Goal: Task Accomplishment & Management: Manage account settings

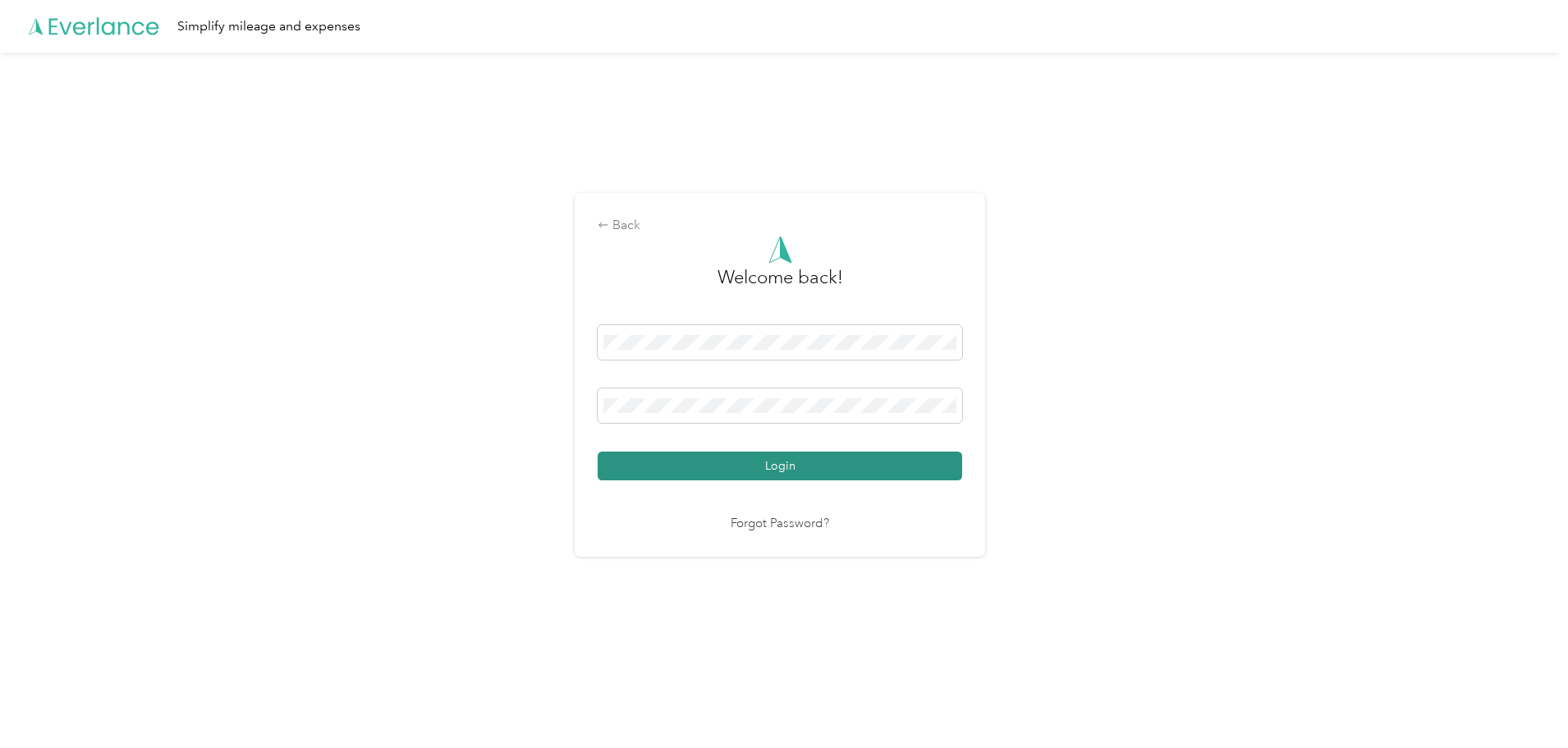
click at [819, 471] on button "Login" at bounding box center [780, 465] width 364 height 29
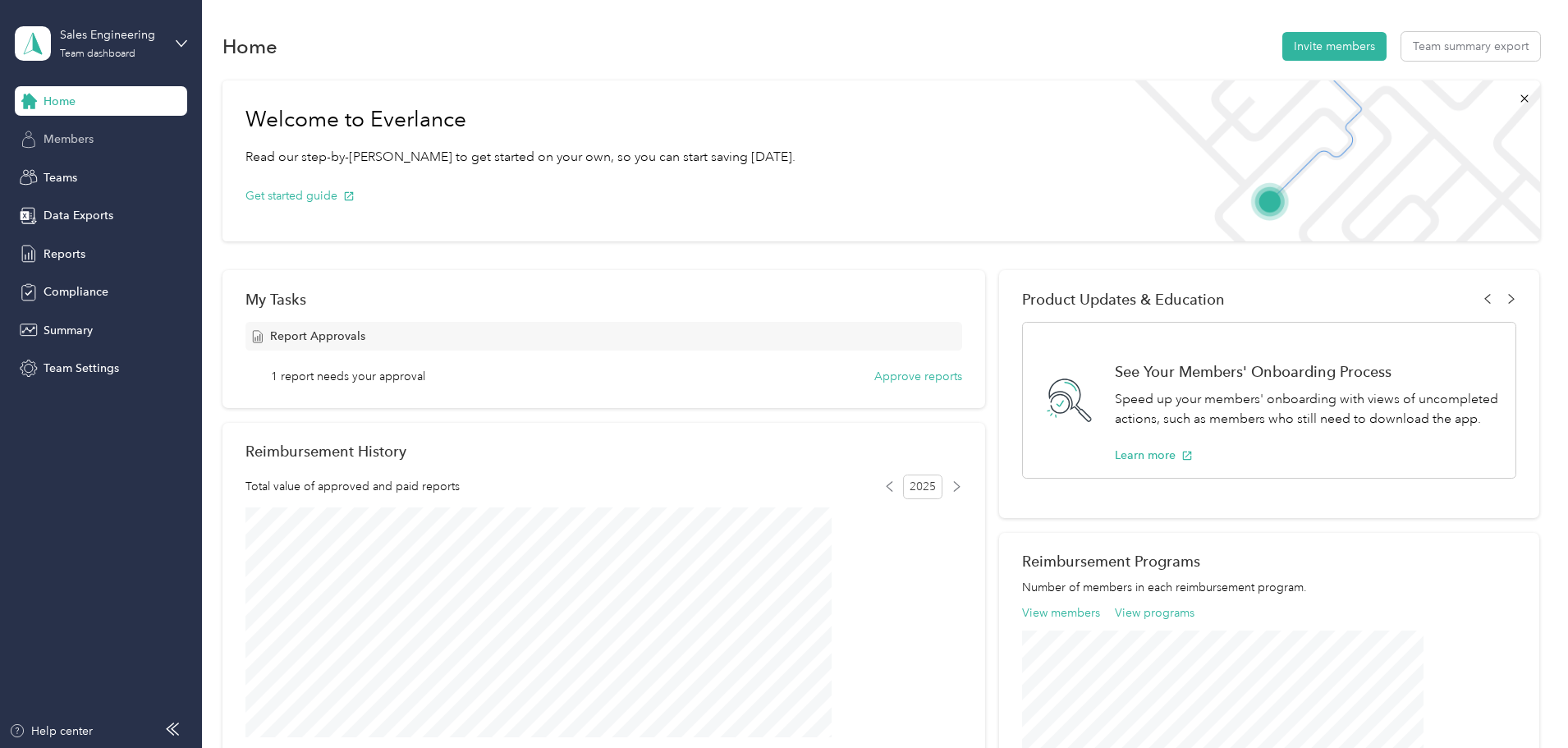
click at [84, 139] on span "Members" at bounding box center [68, 140] width 50 height 18
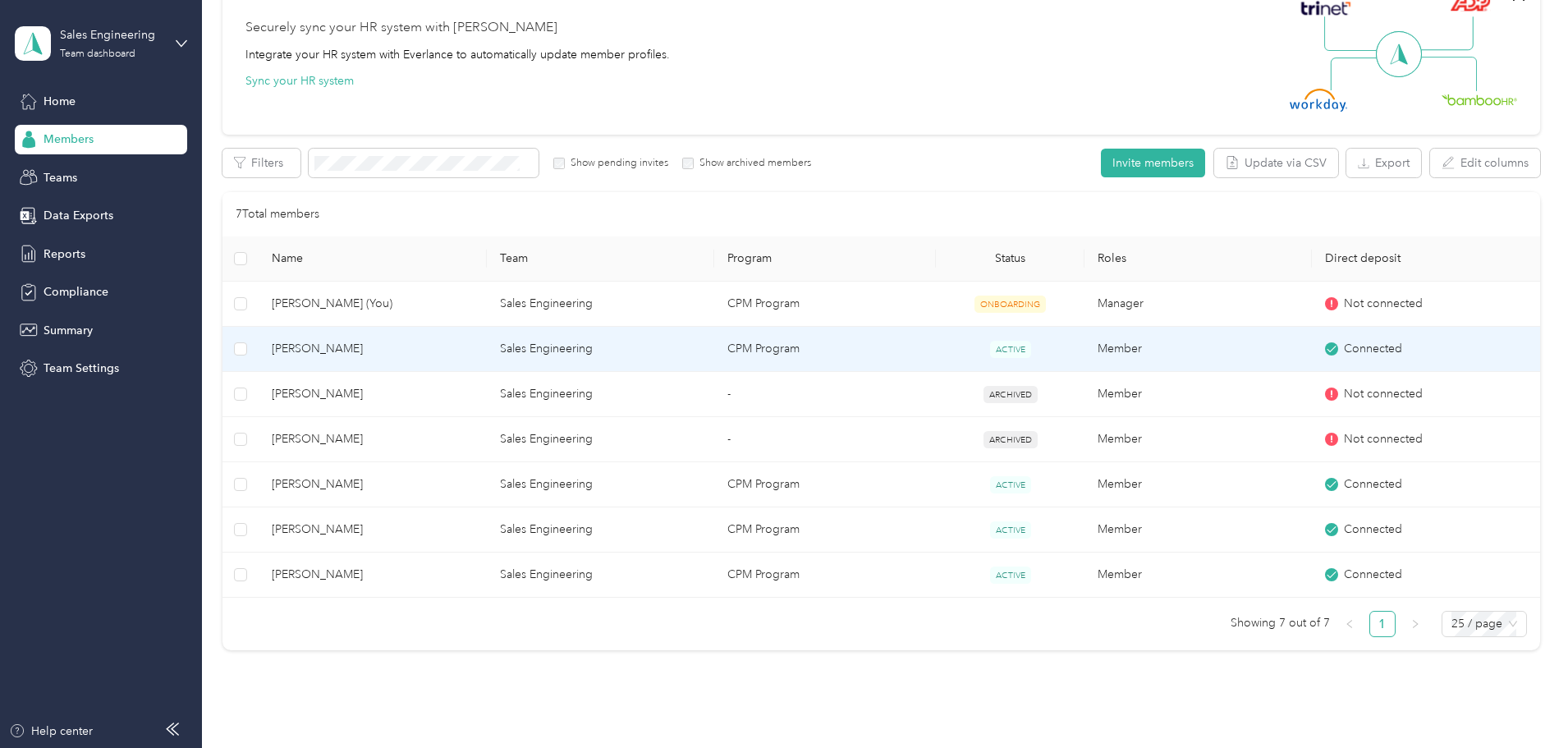
scroll to position [164, 0]
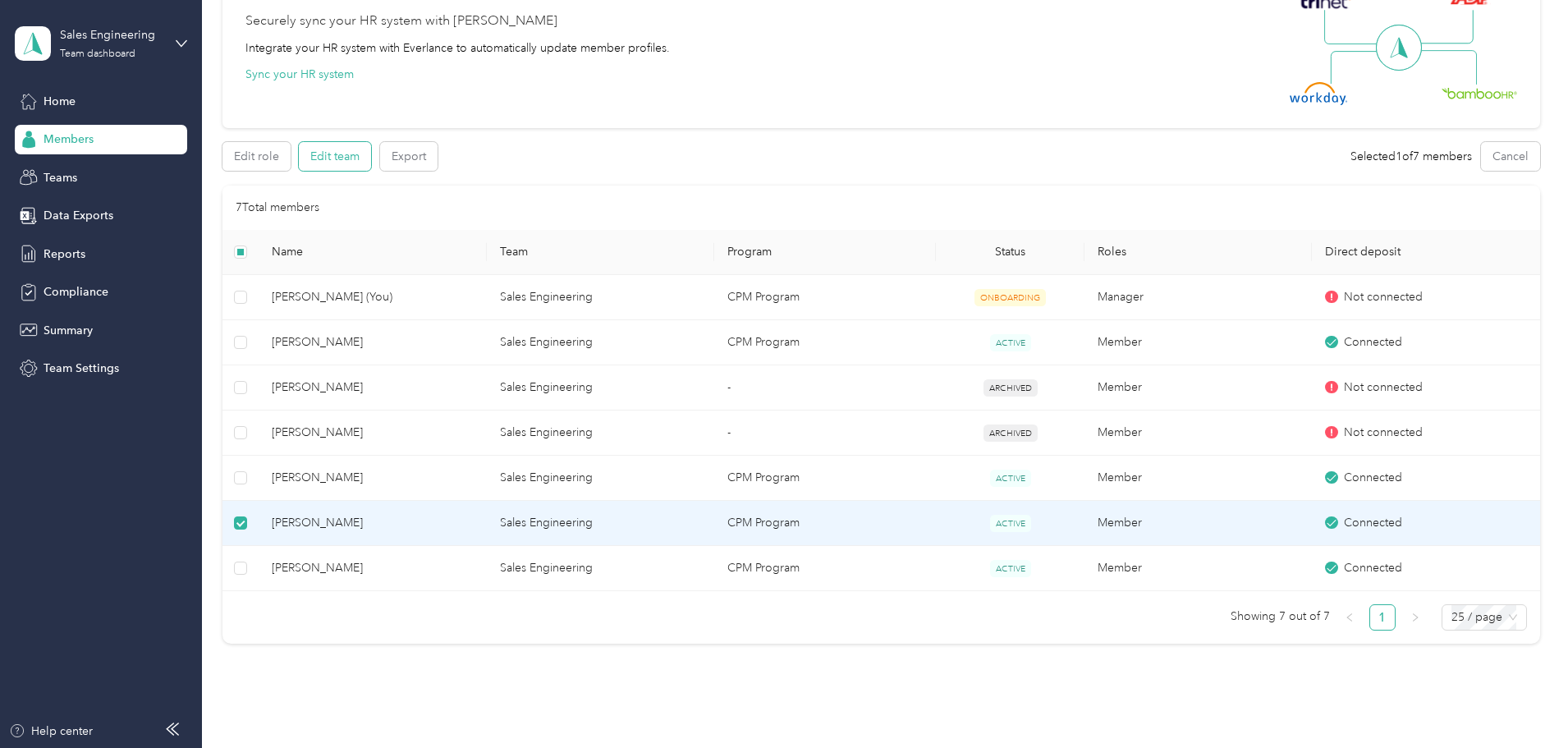
click at [371, 164] on button "Edit team" at bounding box center [334, 156] width 72 height 29
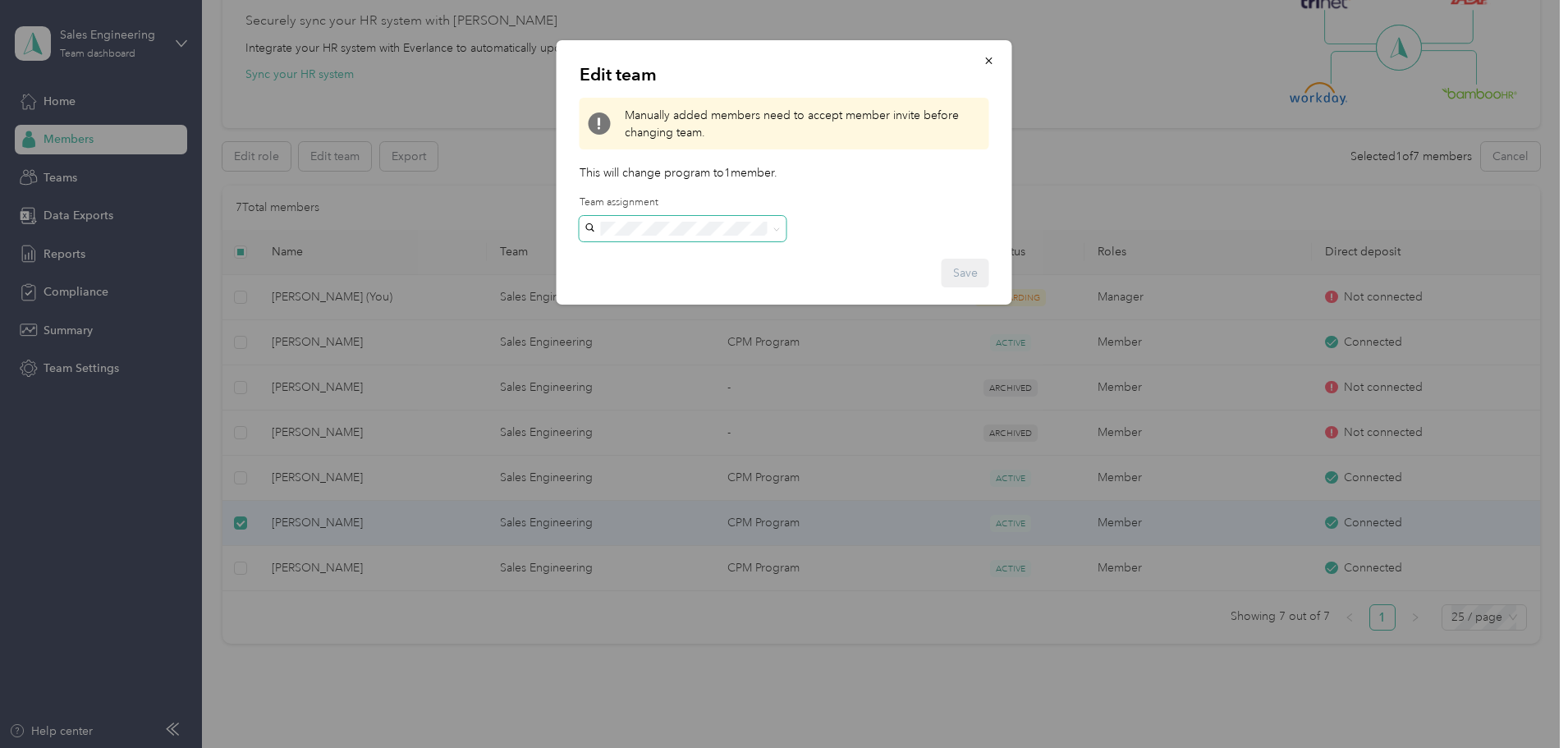
click at [777, 234] on span at bounding box center [777, 229] width 7 height 14
click at [838, 194] on div "Edit team Manually added members need to accept member invite before changing t…" at bounding box center [784, 172] width 456 height 264
click at [988, 64] on icon "button" at bounding box center [989, 61] width 11 height 11
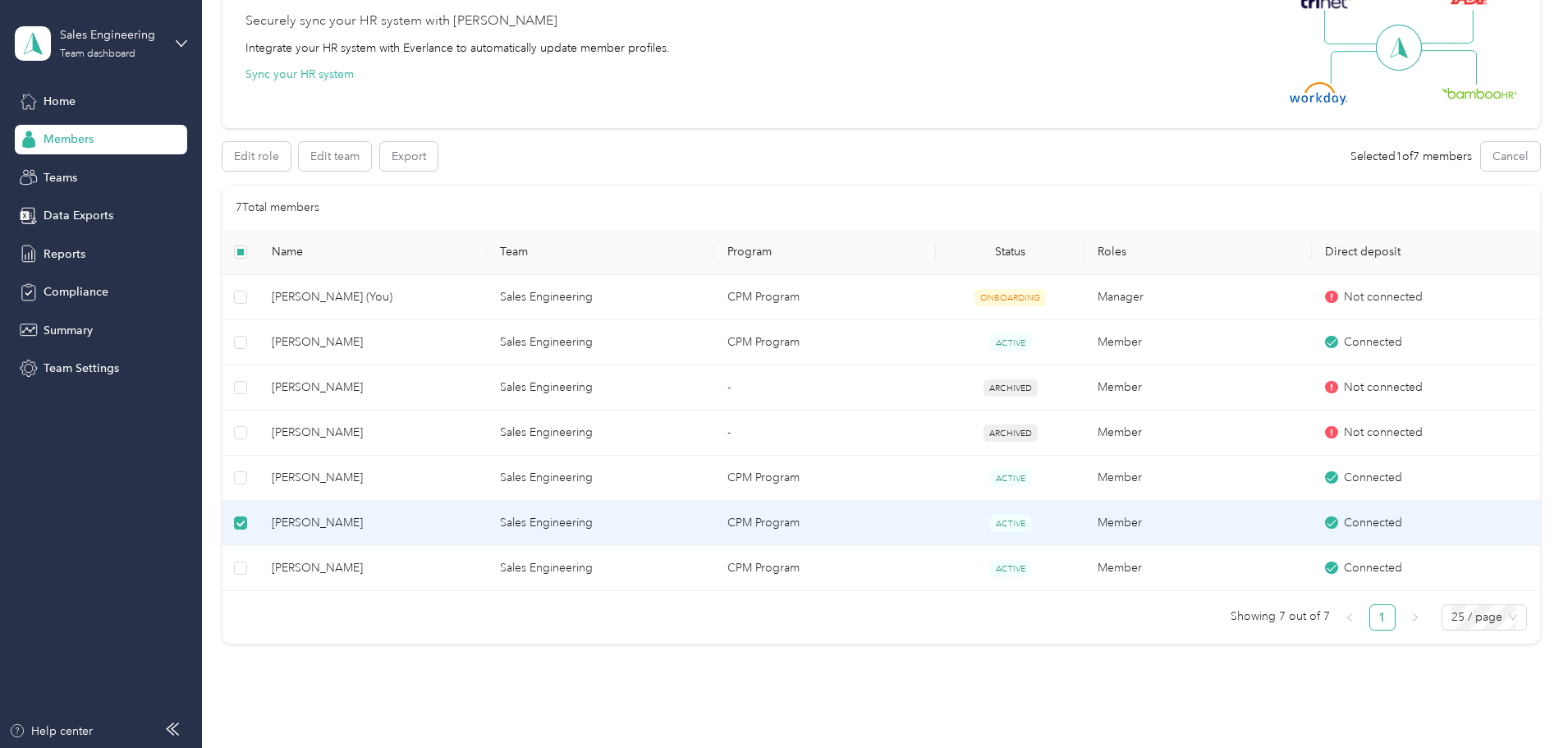
scroll to position [0, 0]
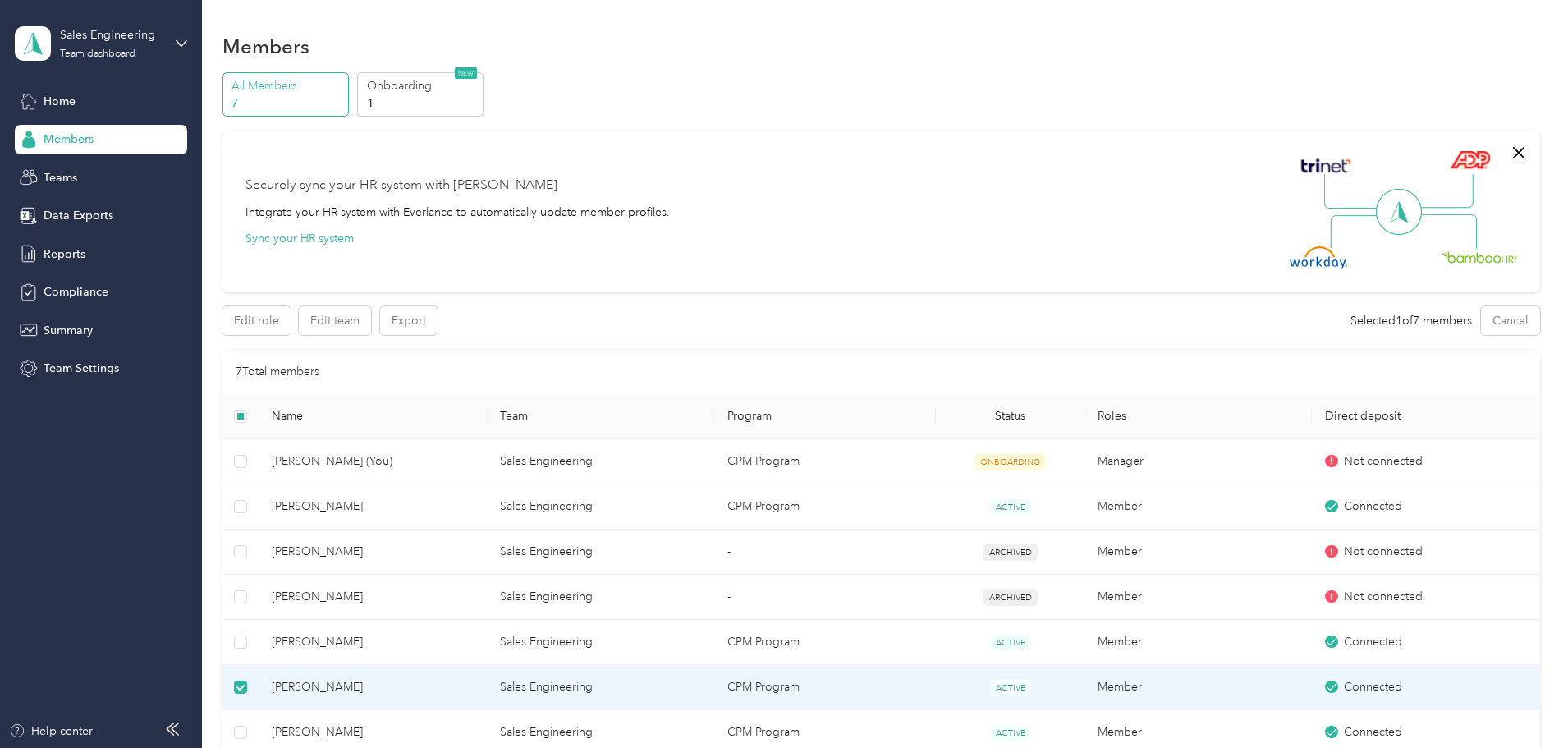
click at [343, 97] on p "7" at bounding box center [287, 104] width 111 height 18
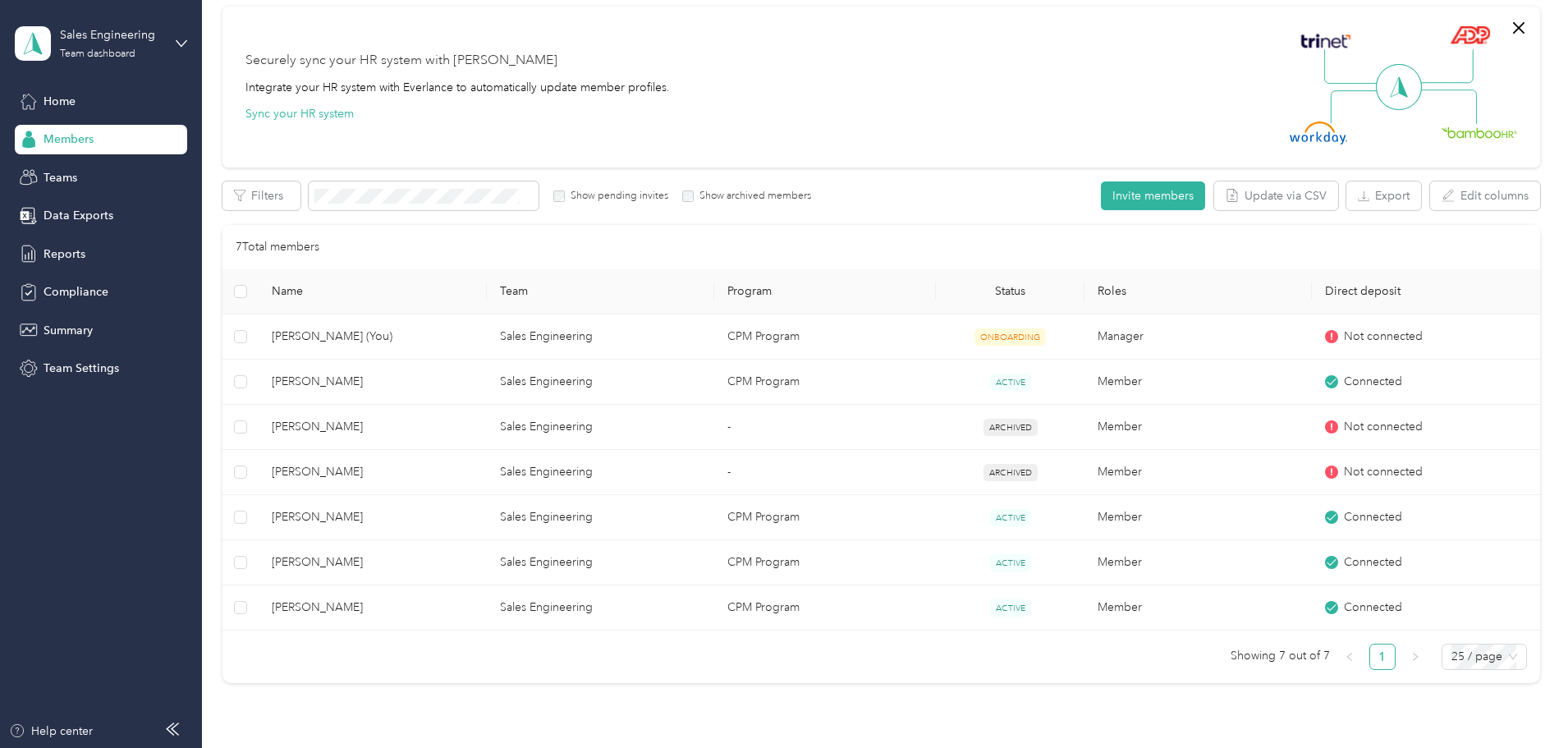
scroll to position [244, 0]
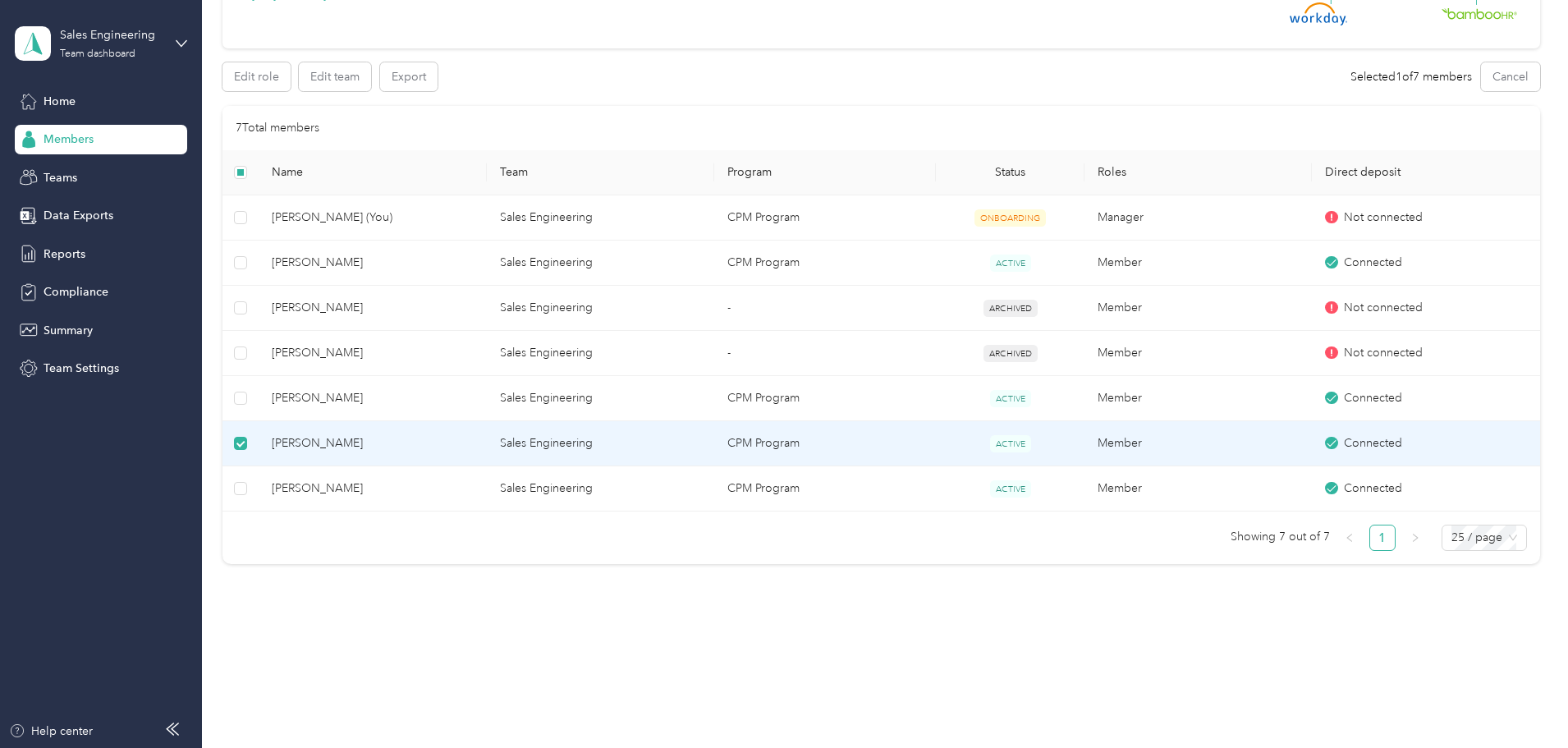
click at [1171, 442] on td "Member" at bounding box center [1198, 443] width 227 height 45
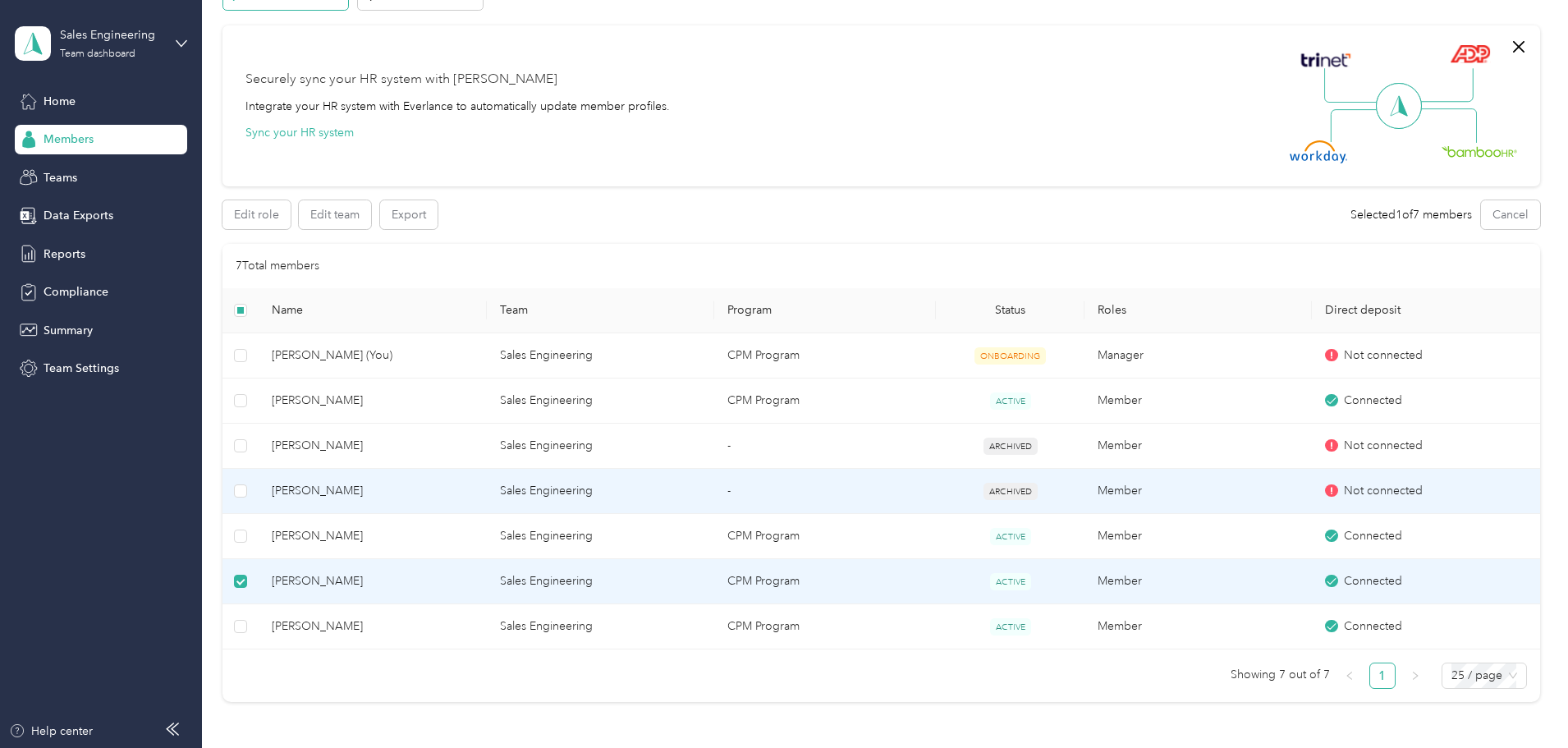
scroll to position [80, 0]
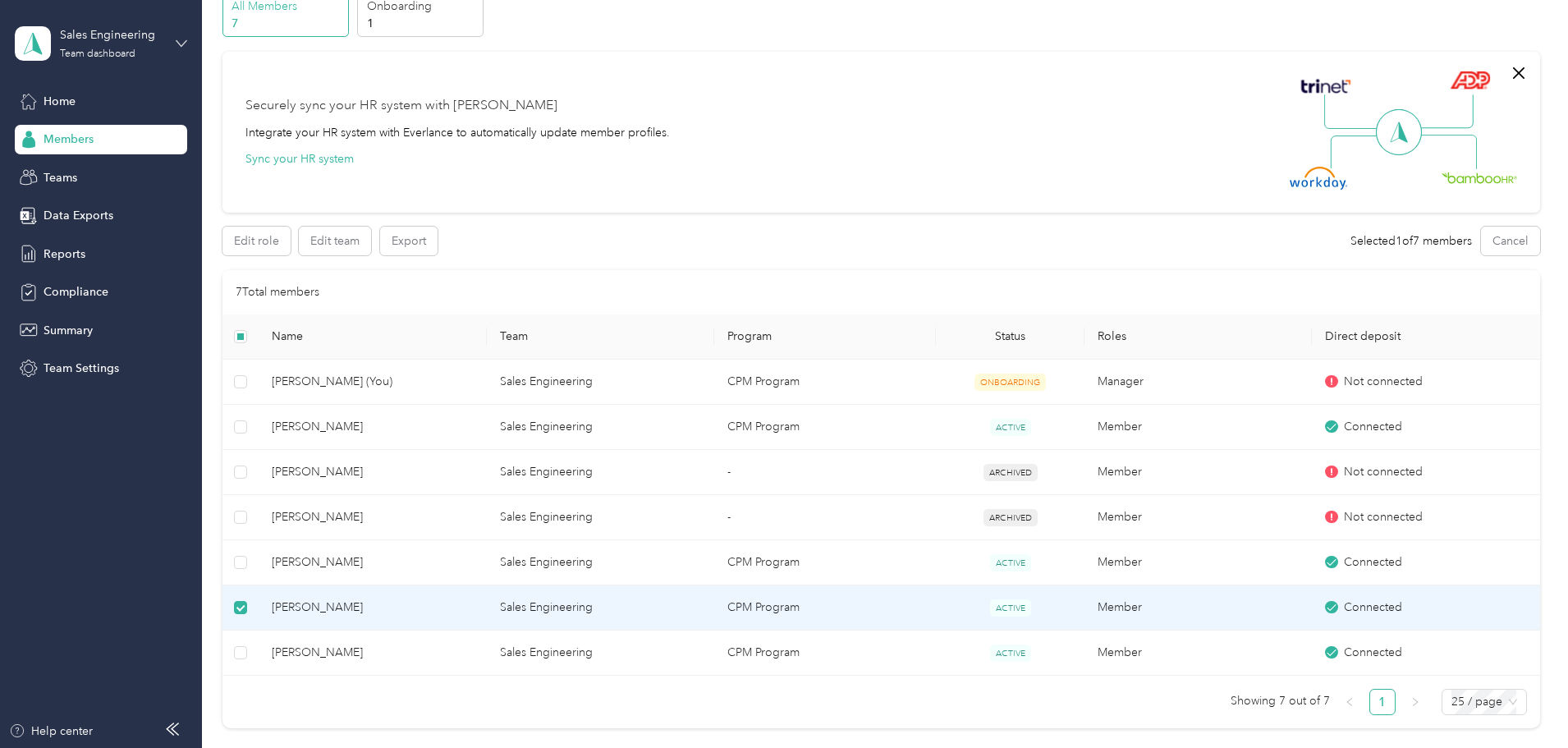
click at [179, 44] on icon at bounding box center [181, 43] width 10 height 6
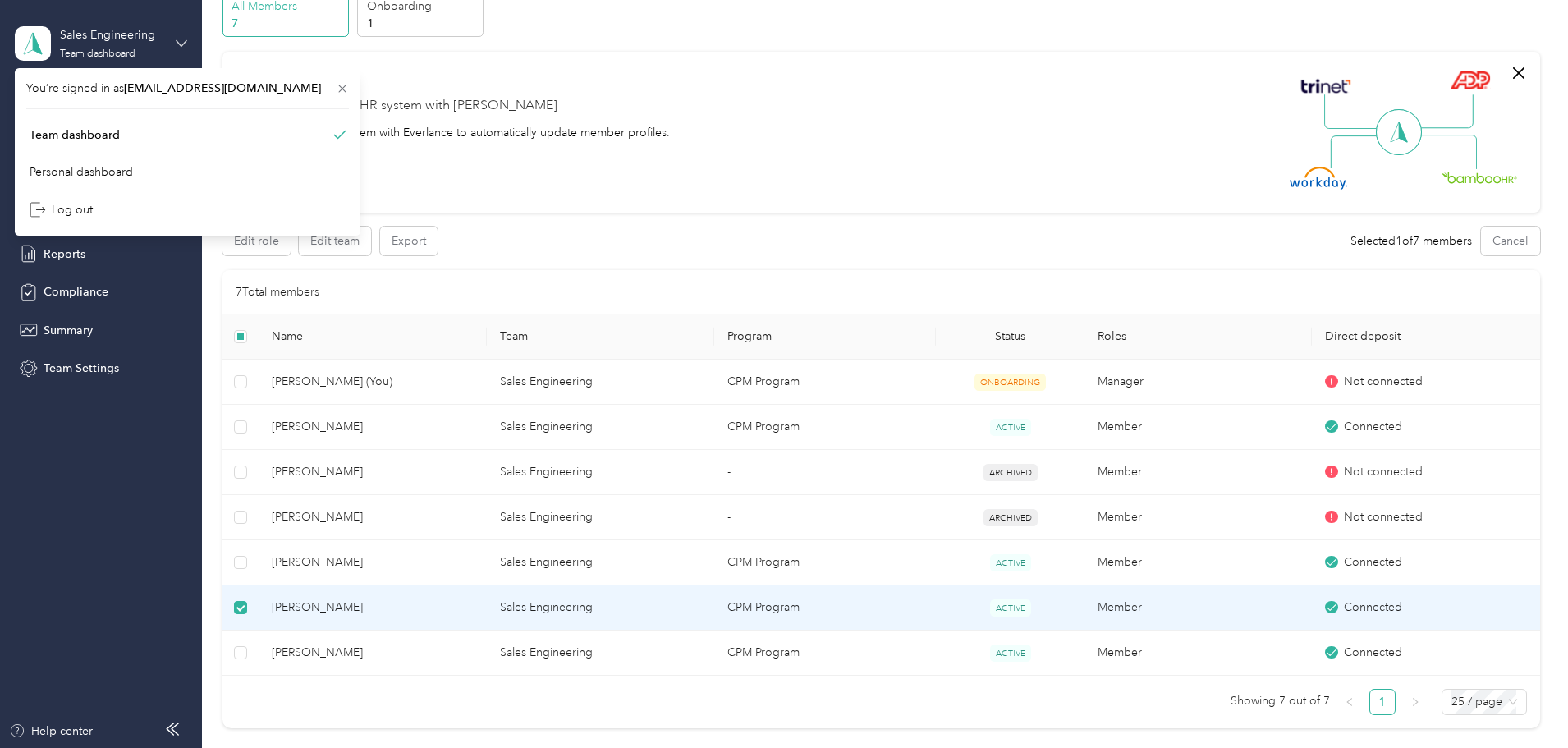
click at [179, 44] on icon at bounding box center [181, 43] width 10 height 6
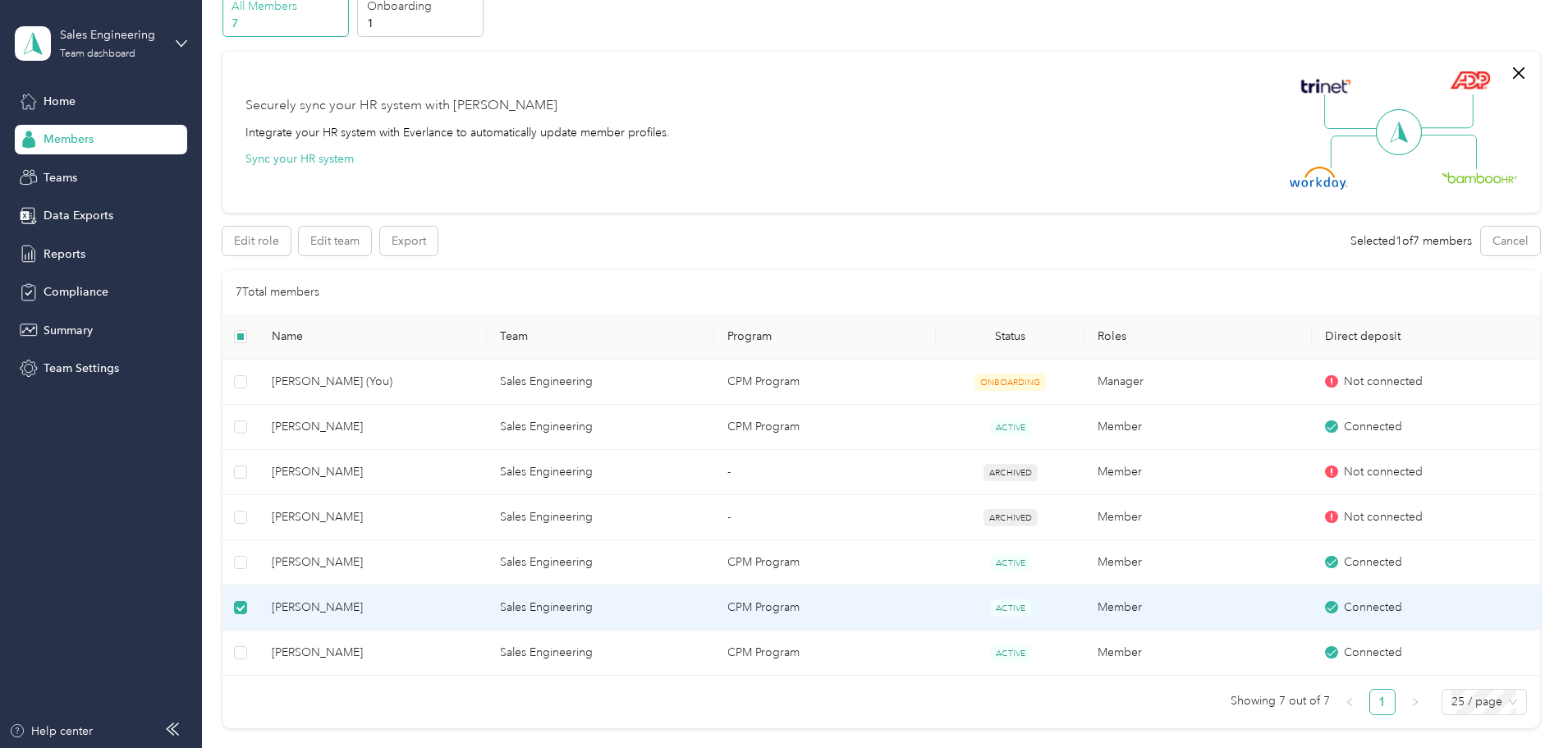
scroll to position [0, 0]
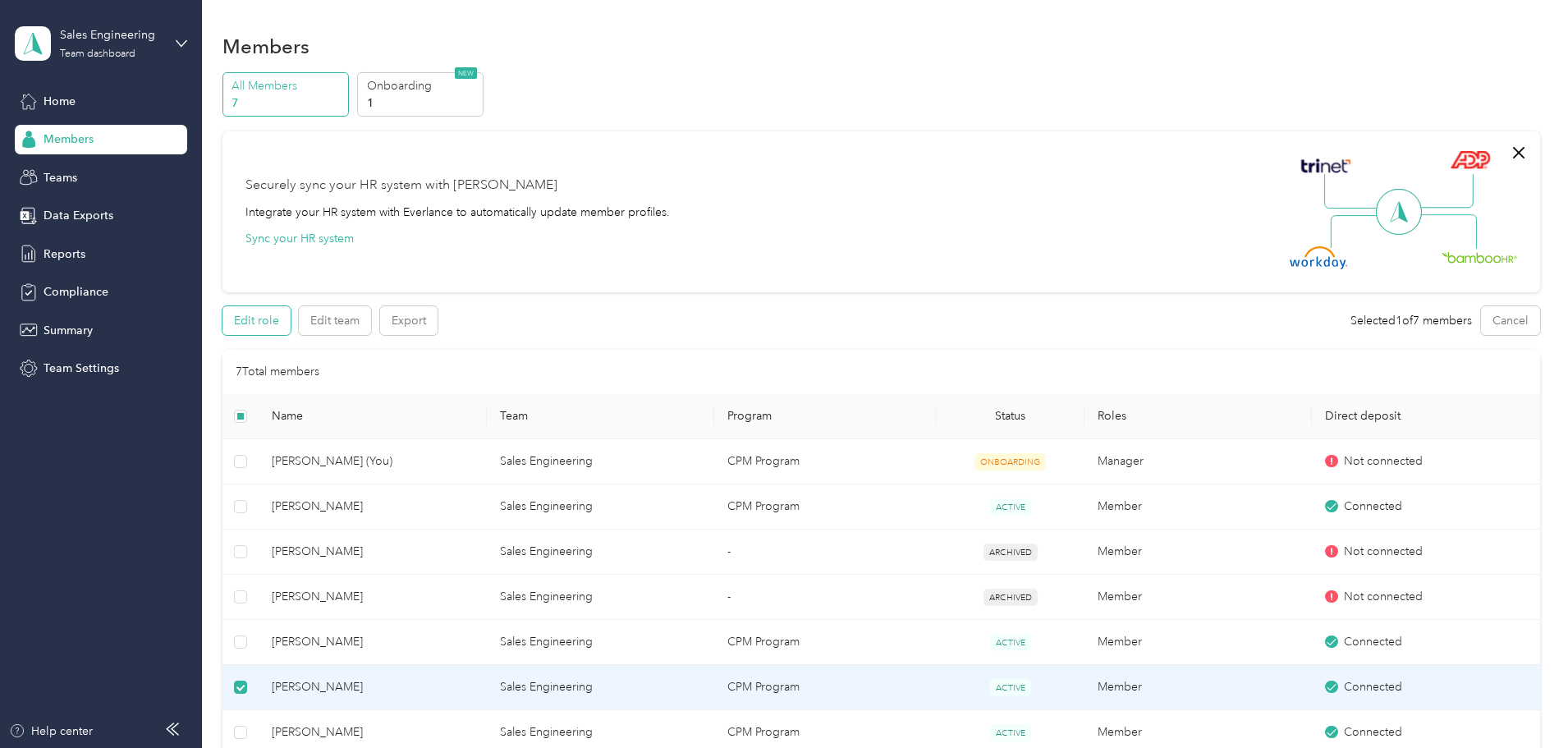
click at [291, 318] on button "Edit role" at bounding box center [256, 320] width 68 height 29
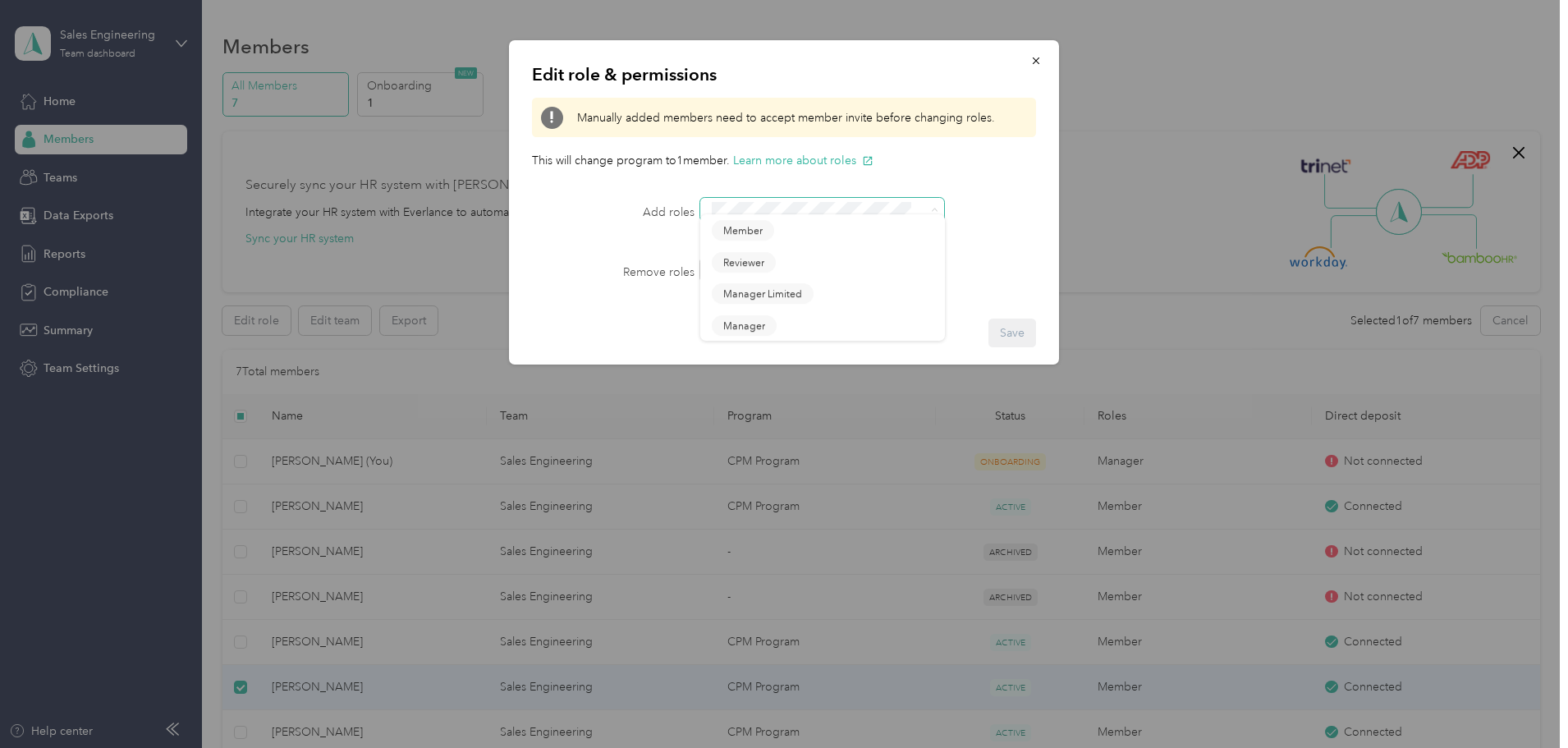
click at [925, 208] on span at bounding box center [931, 209] width 13 height 11
click at [991, 198] on div at bounding box center [847, 209] width 294 height 23
click at [925, 262] on span at bounding box center [823, 270] width 245 height 23
click at [1011, 240] on div "Add roles Roles will be added to all selected members." at bounding box center [784, 219] width 504 height 44
click at [1041, 57] on icon "button" at bounding box center [1036, 61] width 11 height 11
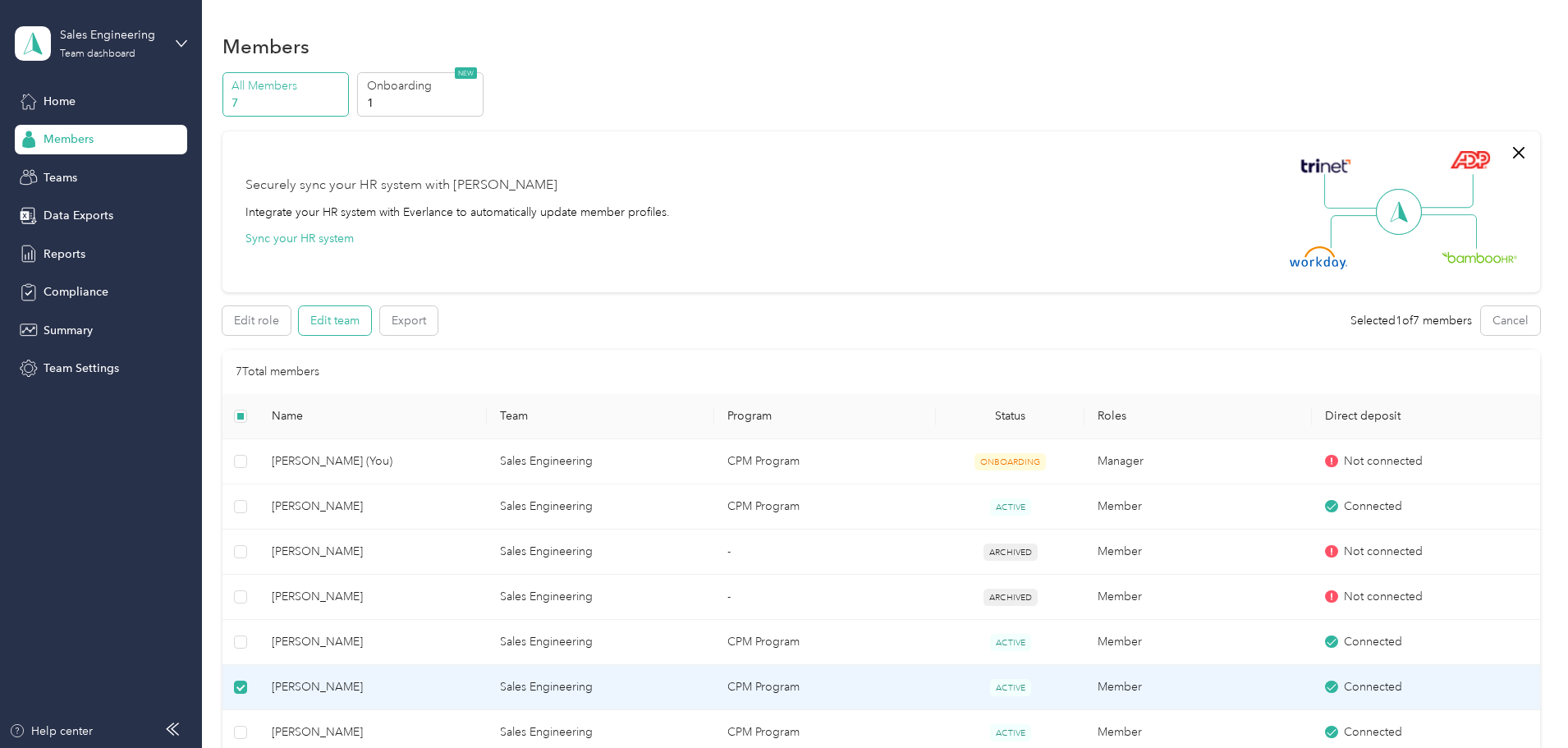
click at [371, 320] on button "Edit team" at bounding box center [334, 320] width 72 height 29
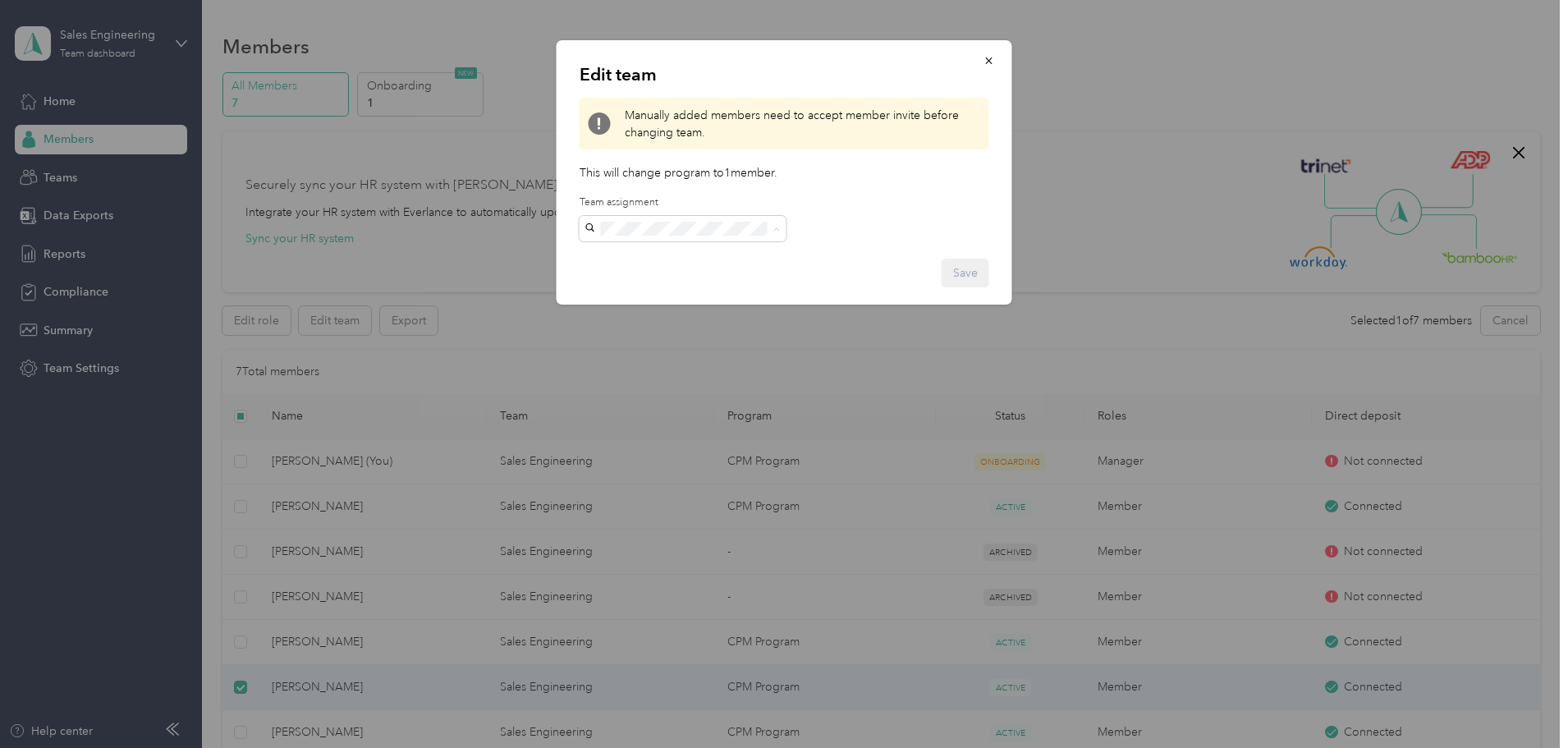
drag, startPoint x: 653, startPoint y: 270, endPoint x: 745, endPoint y: 269, distance: 92.0
click at [652, 270] on p "Josh Sanders" at bounding box center [683, 278] width 184 height 18
click at [986, 62] on icon "button" at bounding box center [989, 61] width 11 height 11
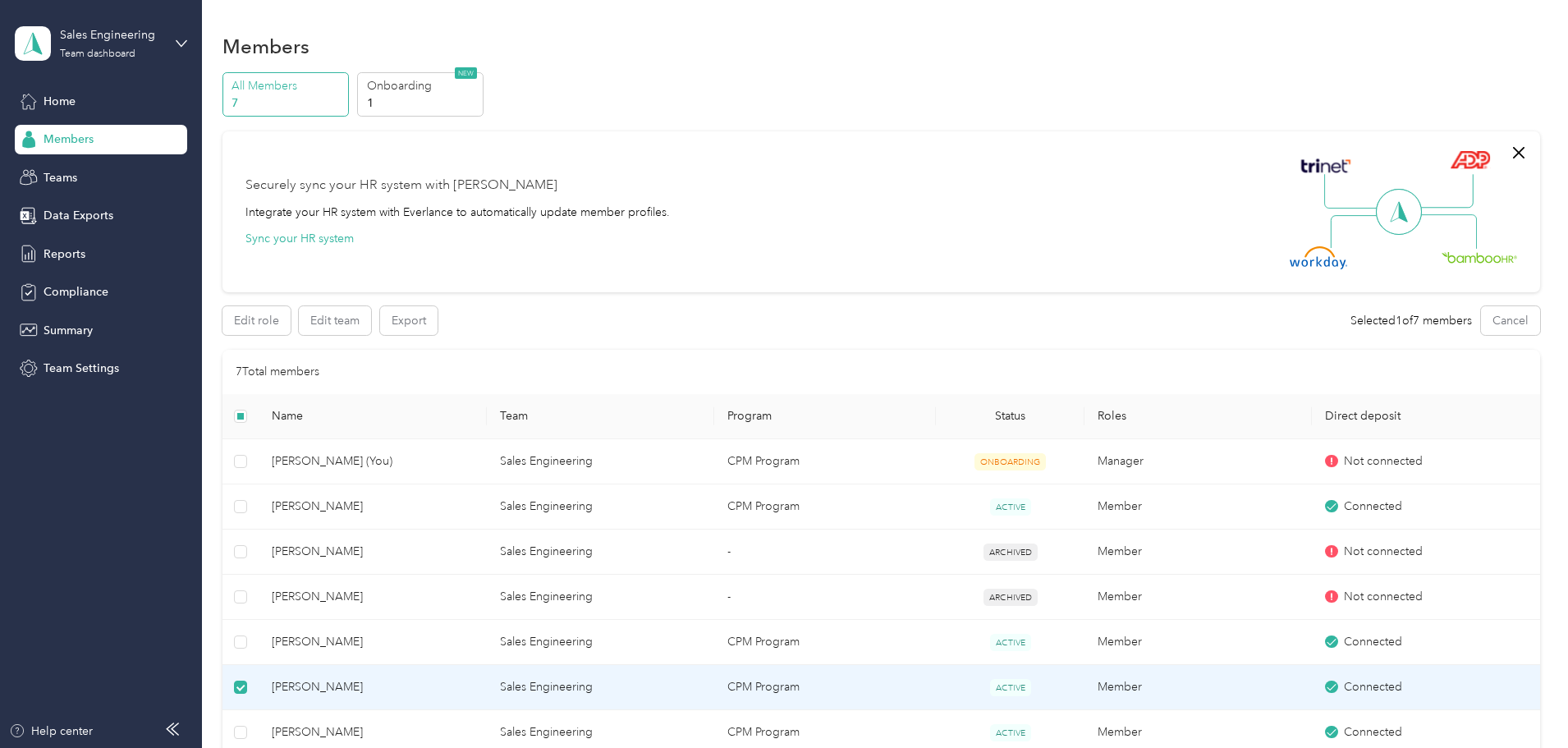
scroll to position [164, 0]
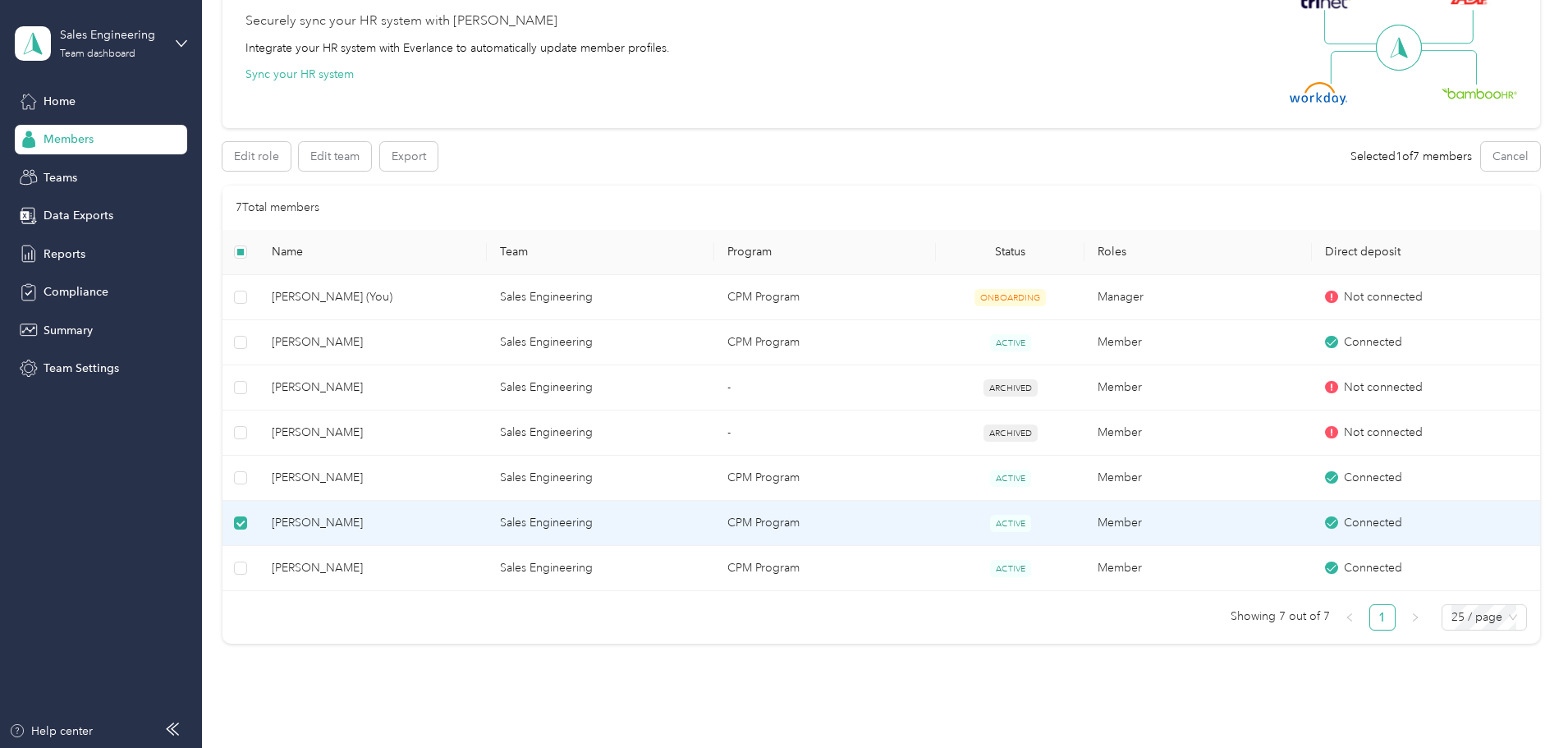
drag, startPoint x: 405, startPoint y: 524, endPoint x: 220, endPoint y: 520, distance: 185.0
click at [220, 520] on div "Members All Members 7 Onboarding 1 NEW Securely sync your HR system with Everla…" at bounding box center [881, 291] width 1358 height 911
click at [60, 364] on span "Team Settings" at bounding box center [82, 369] width 76 height 18
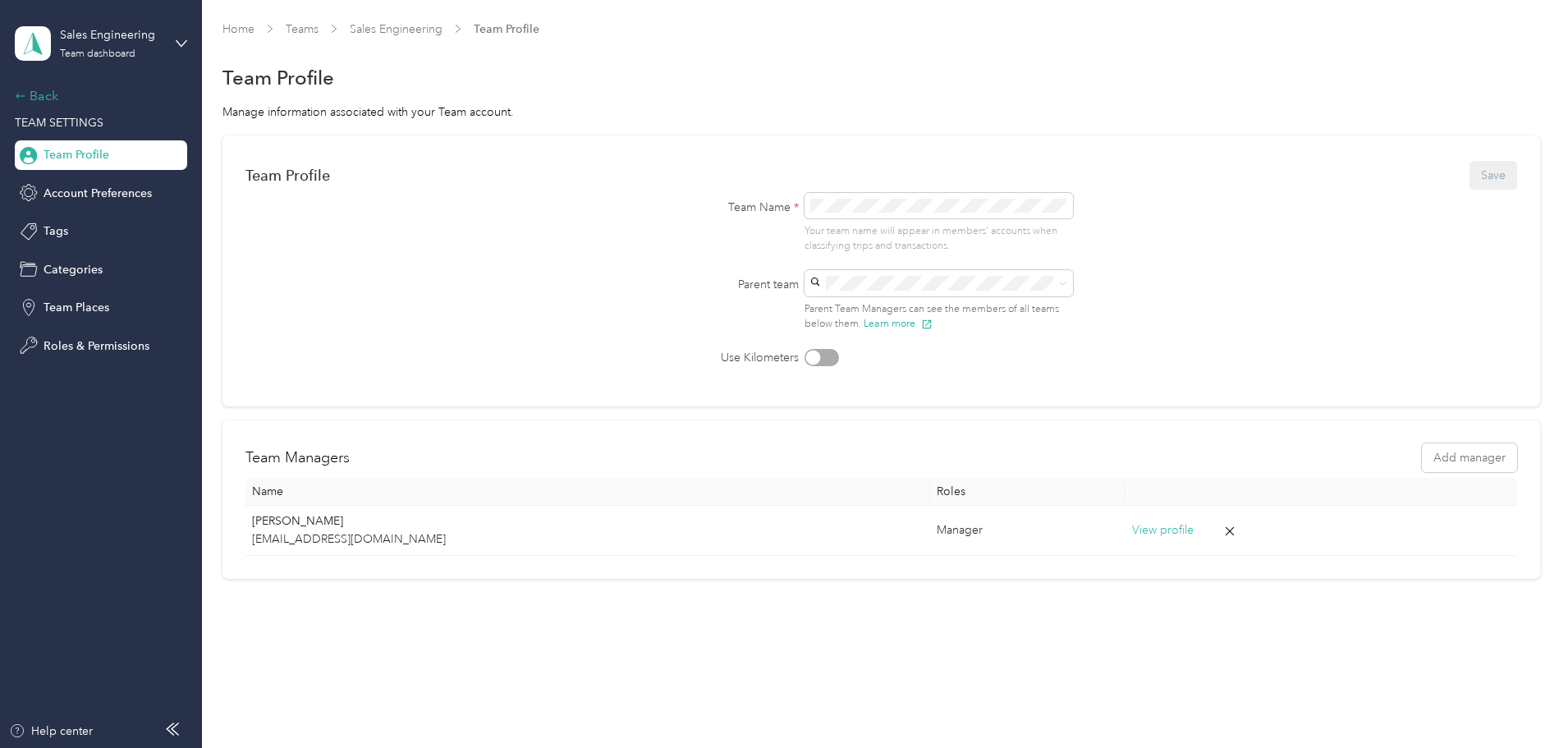
click at [56, 99] on div "Back" at bounding box center [97, 96] width 164 height 19
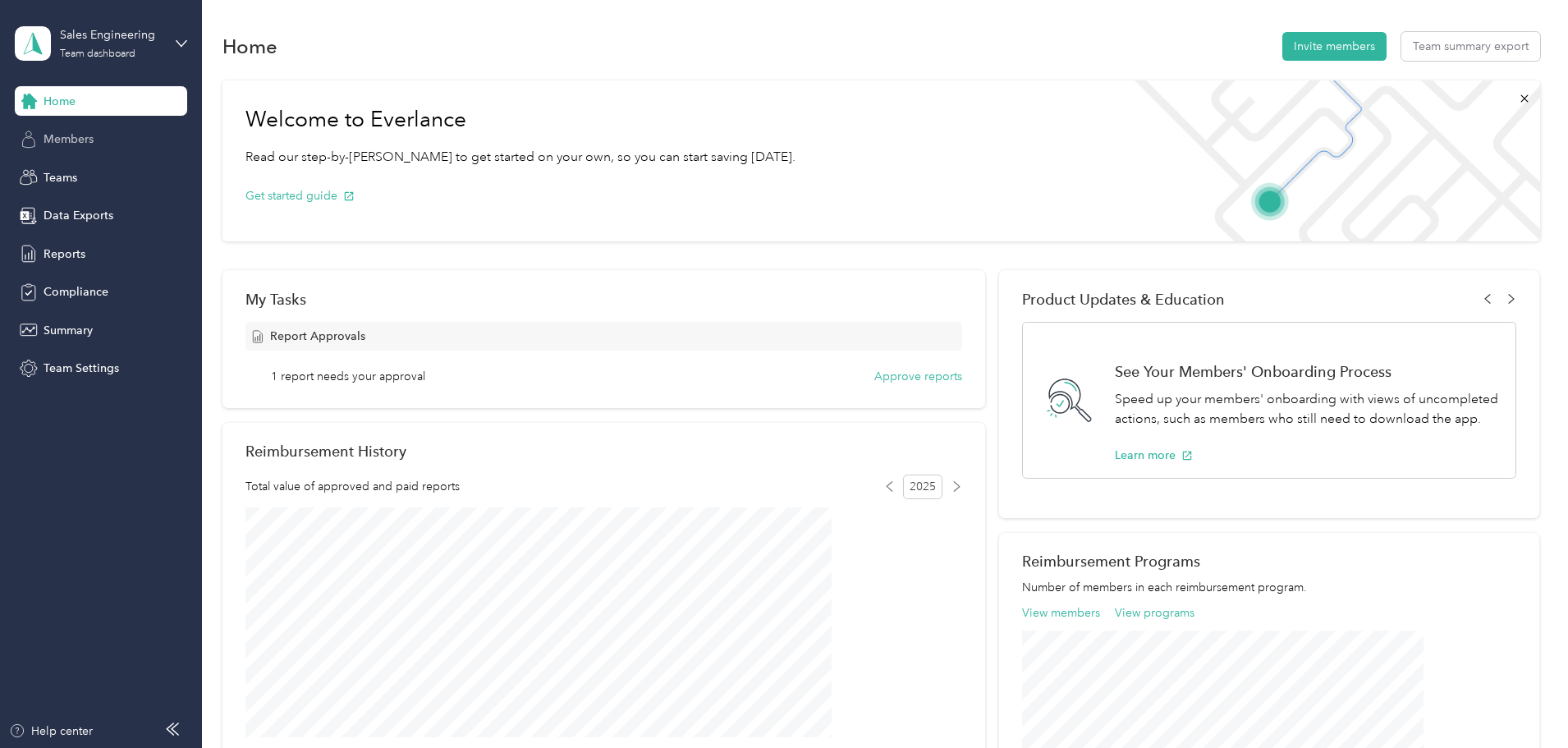
click at [82, 141] on span "Members" at bounding box center [68, 140] width 50 height 18
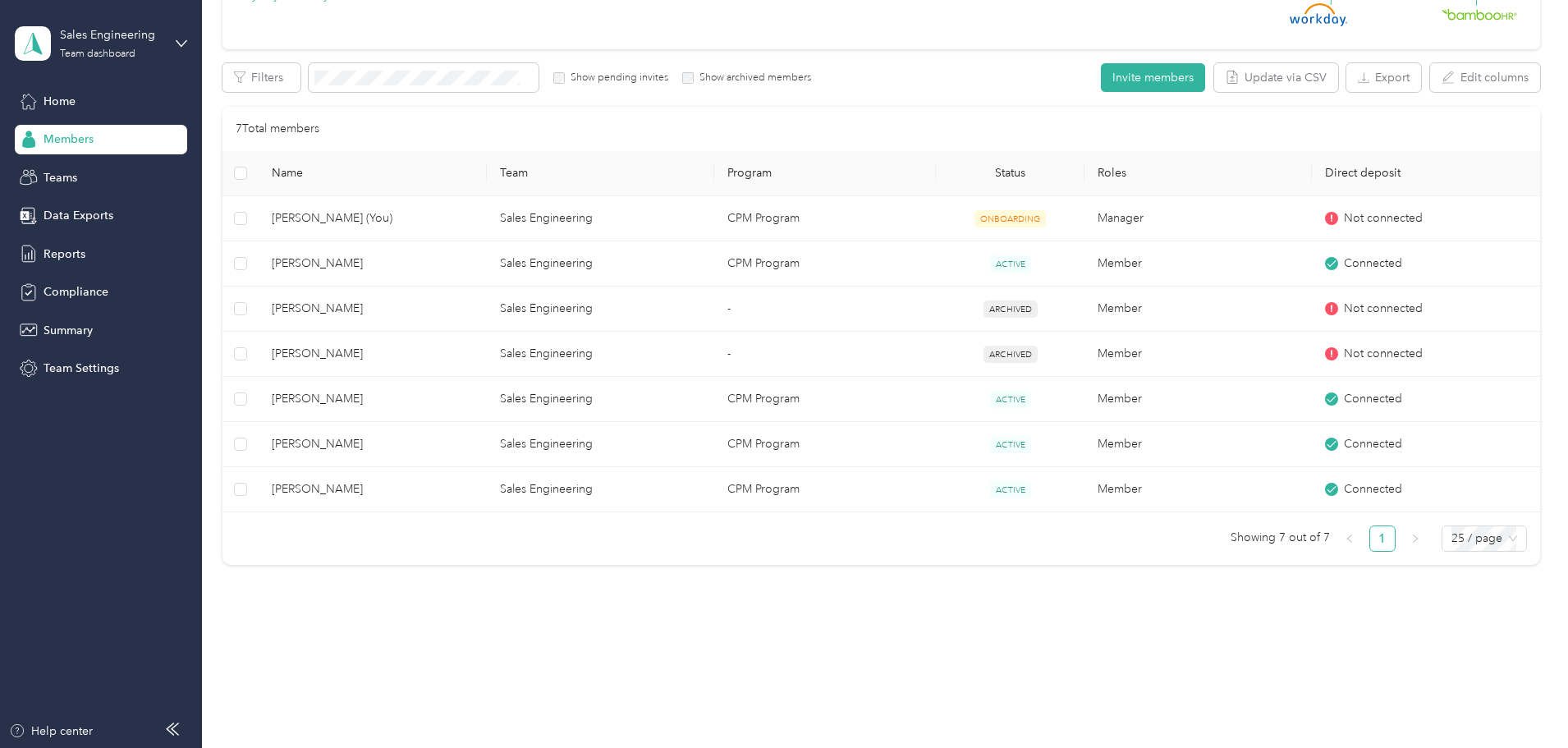
scroll to position [244, 0]
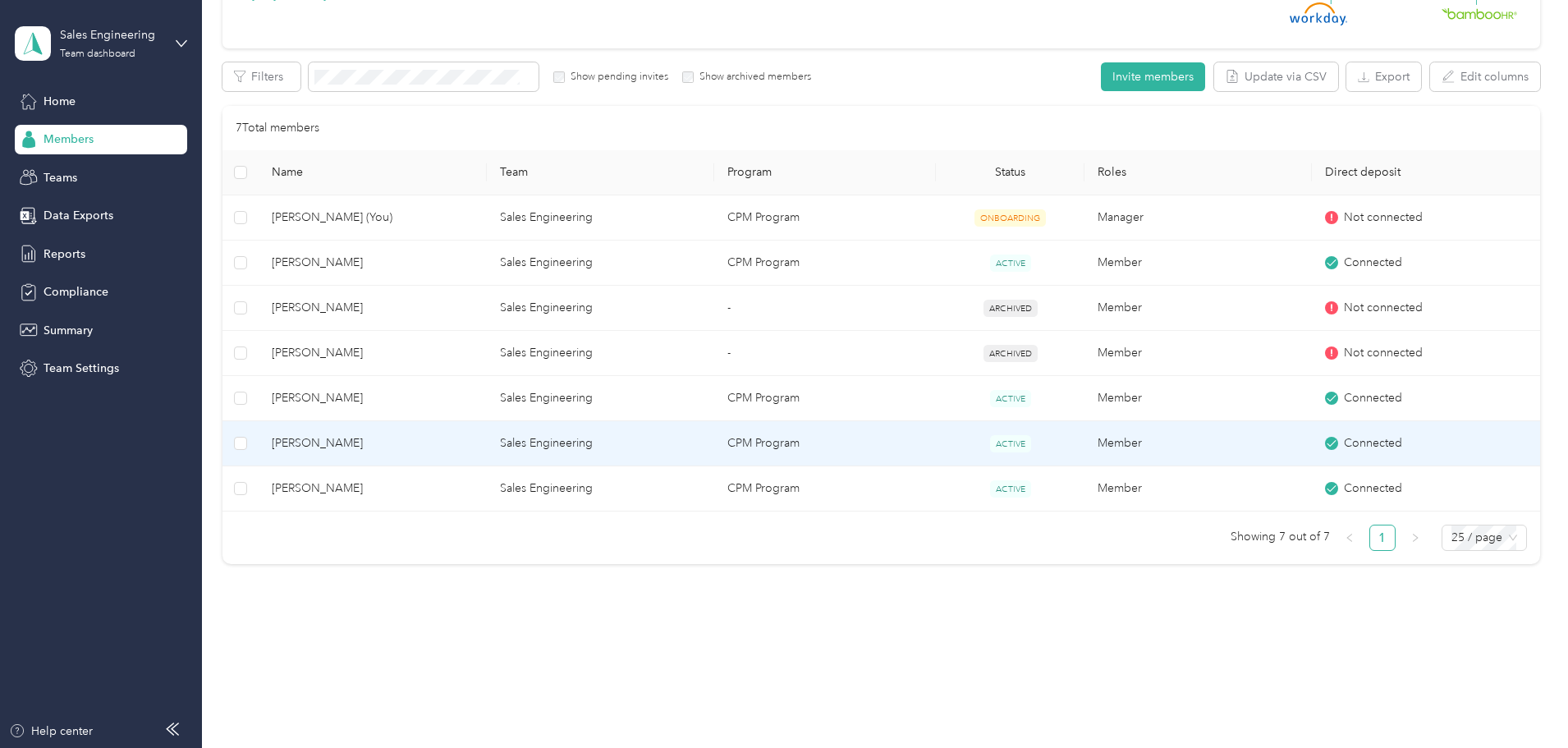
click at [382, 444] on span "[PERSON_NAME]" at bounding box center [372, 443] width 201 height 18
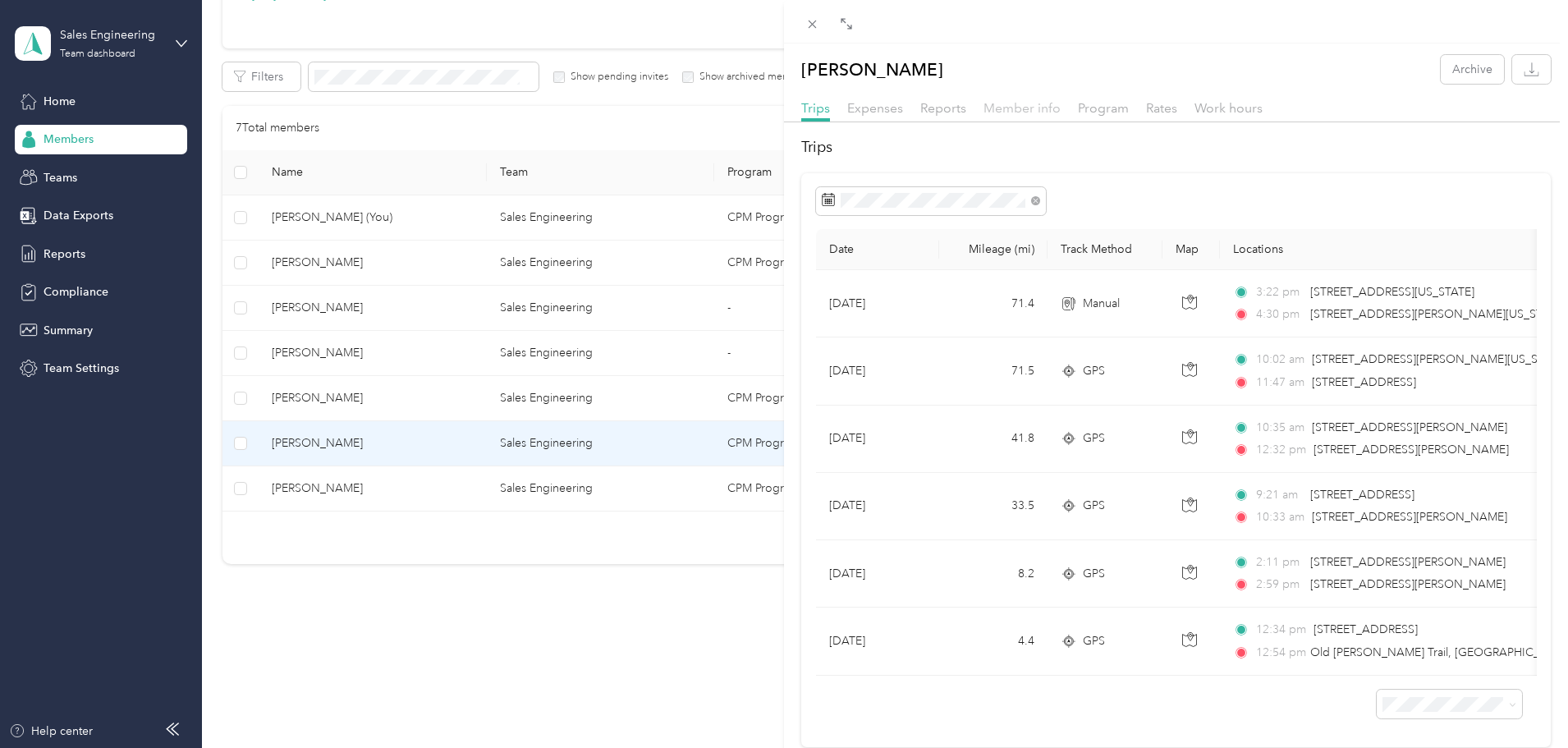
click at [1008, 108] on span "Member info" at bounding box center [1023, 108] width 77 height 16
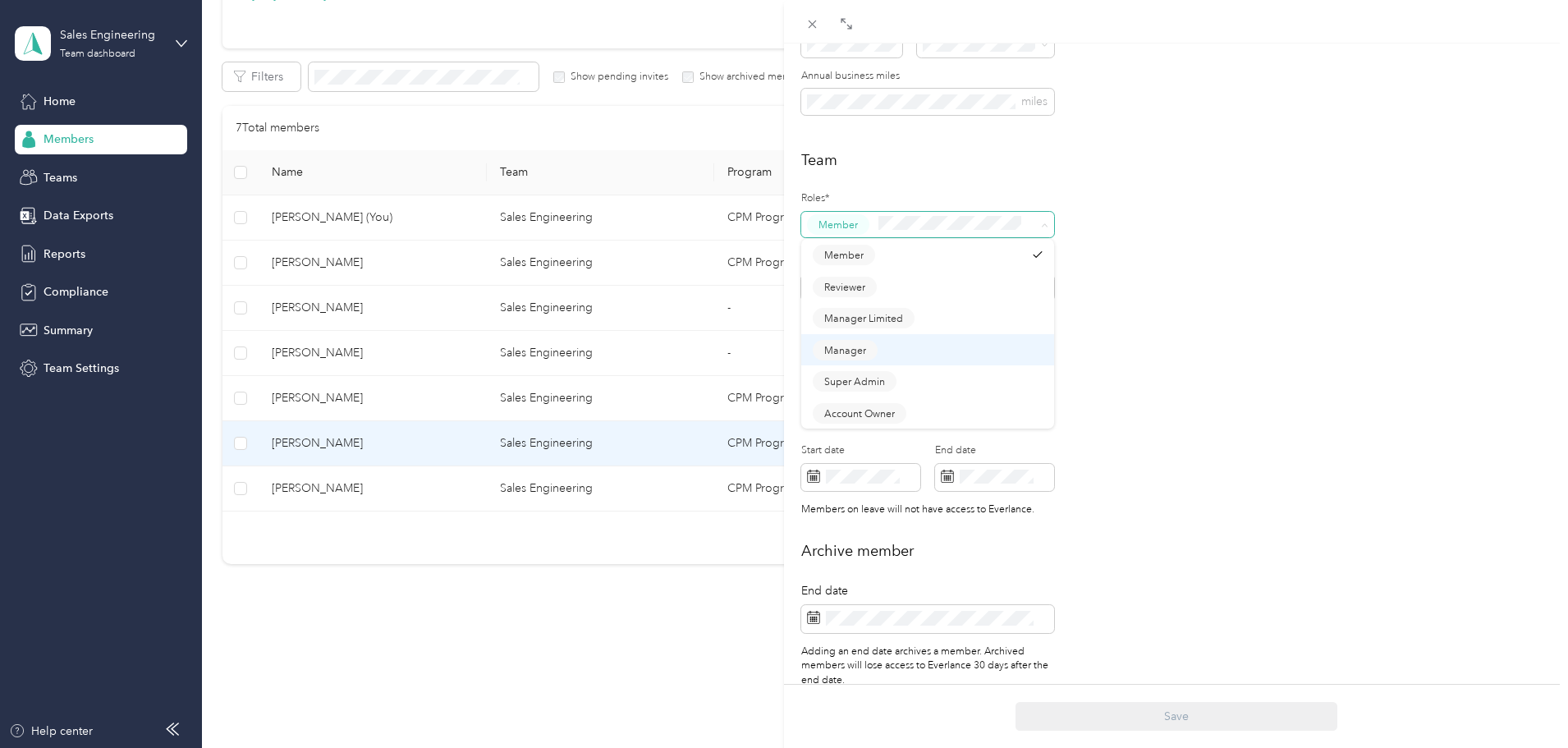
scroll to position [239, 0]
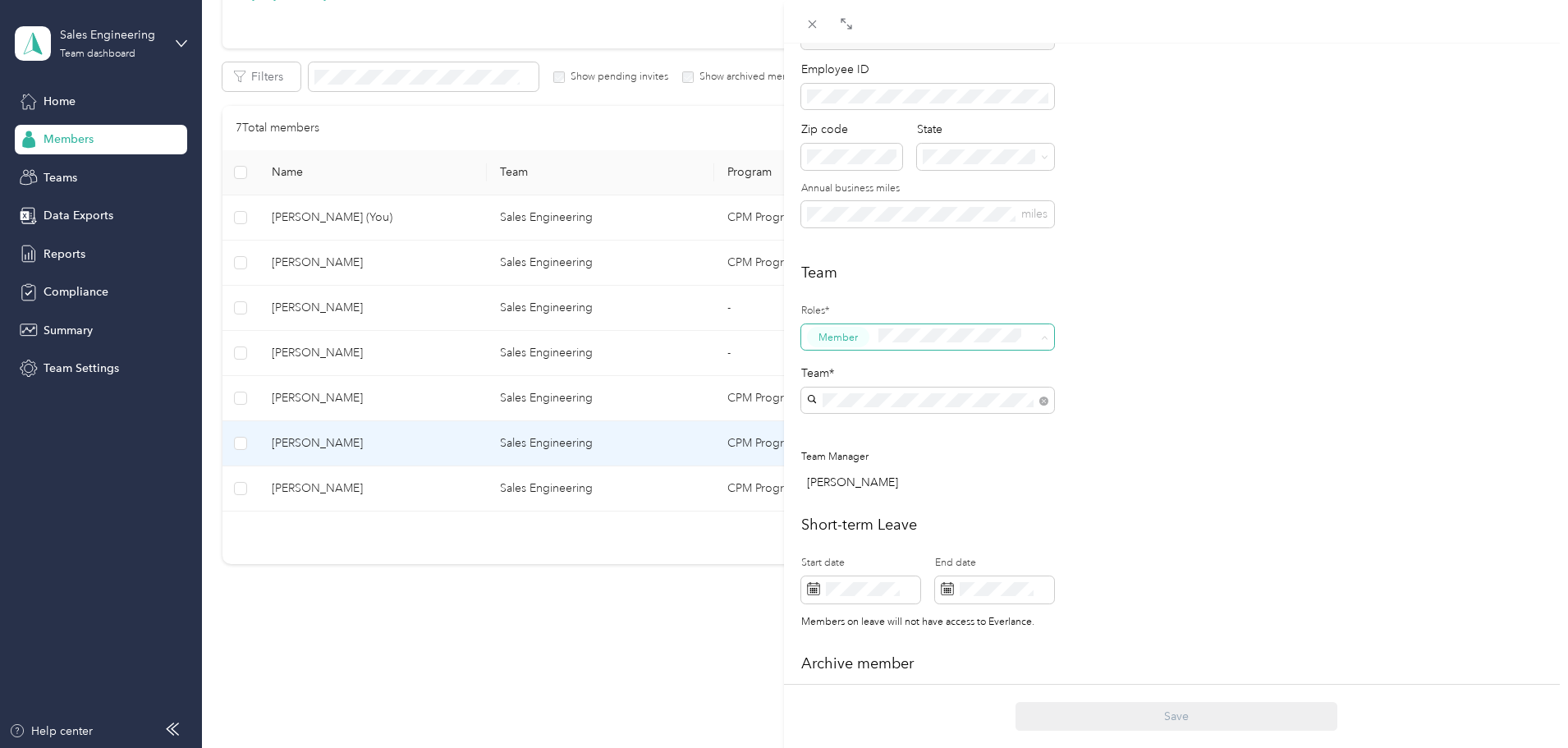
click at [1289, 445] on div "Team Roles* Member Team* Team Manager Josh Sanders" at bounding box center [1176, 380] width 750 height 238
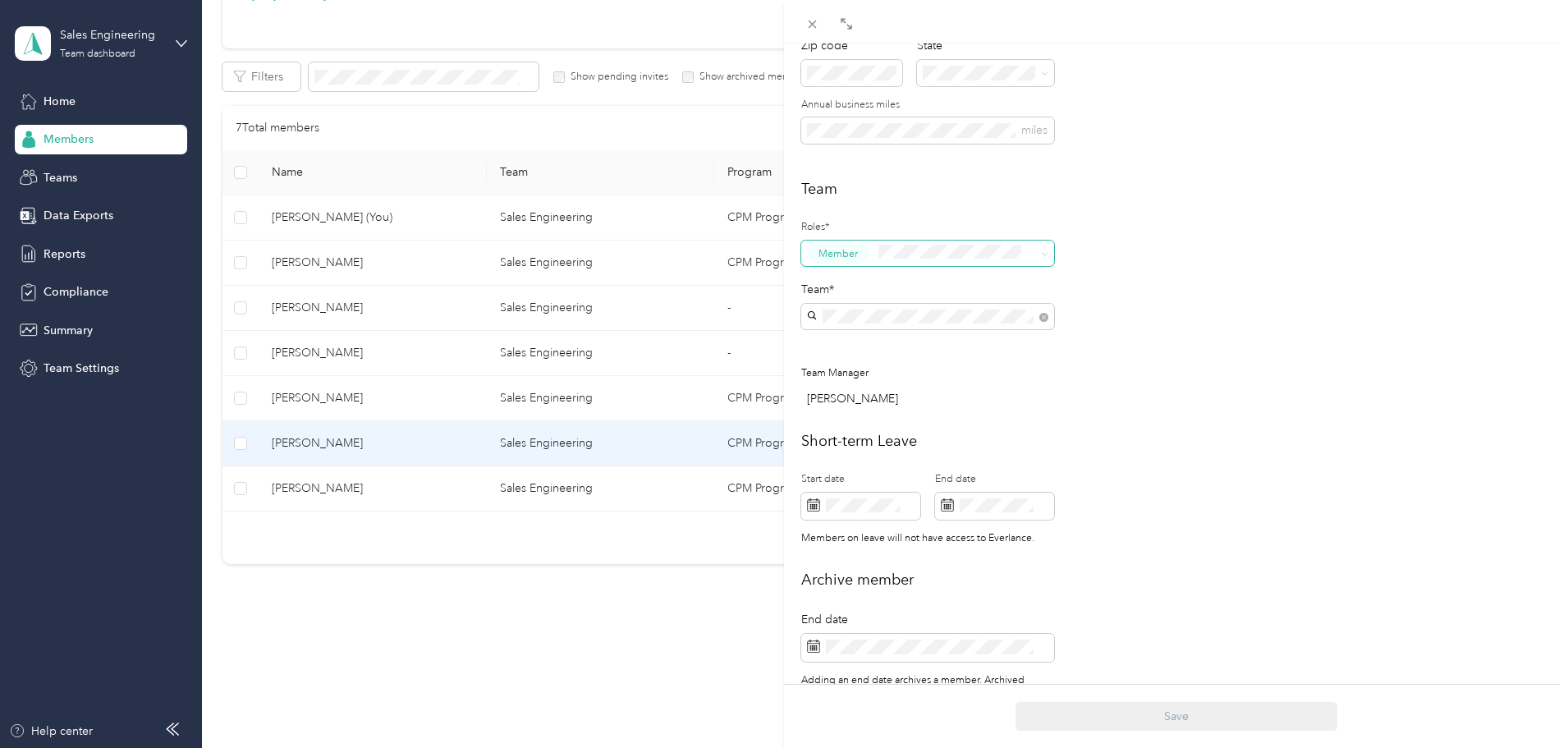
scroll to position [403, 0]
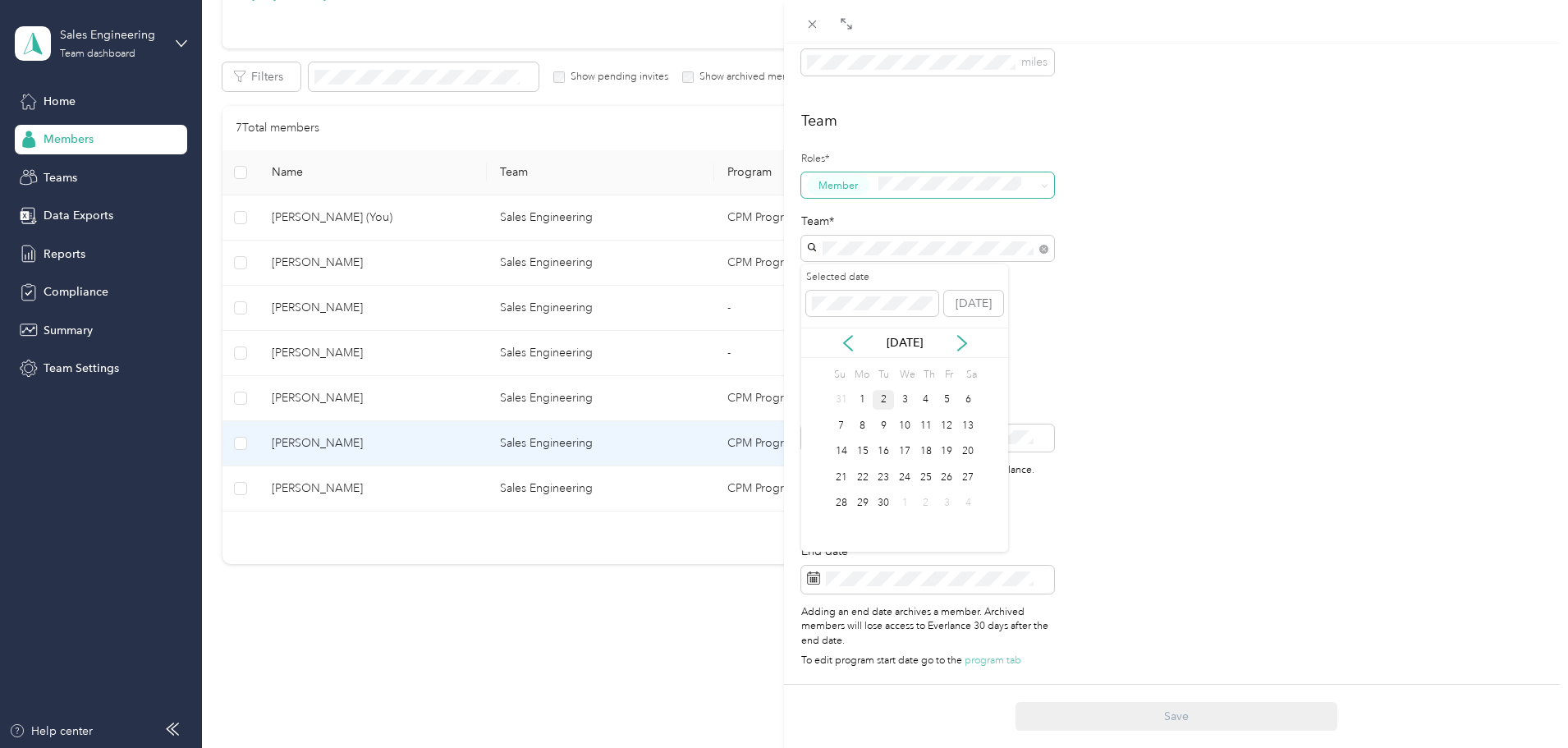
click at [882, 399] on div "2" at bounding box center [883, 399] width 21 height 20
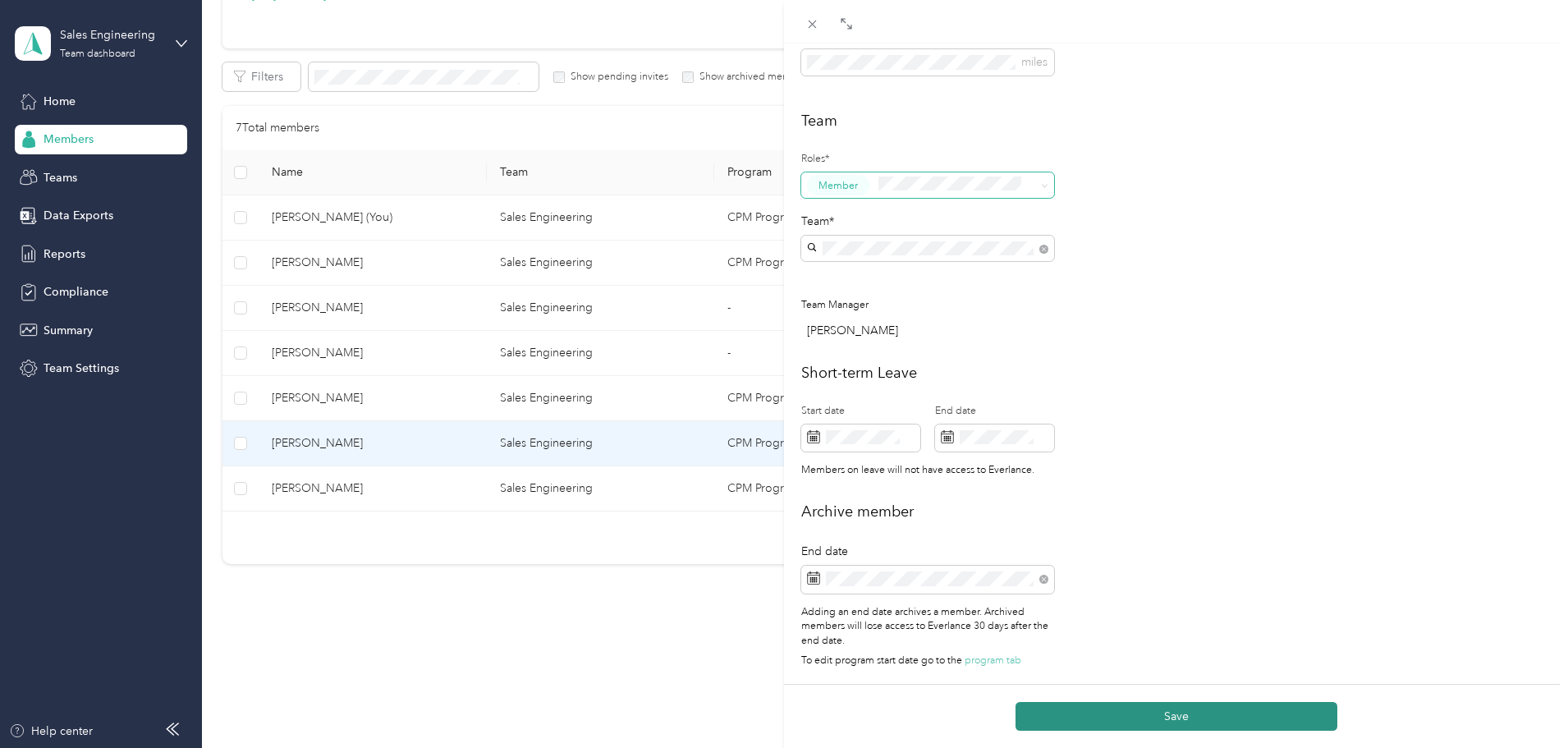
click at [1193, 716] on button "Save" at bounding box center [1176, 716] width 322 height 29
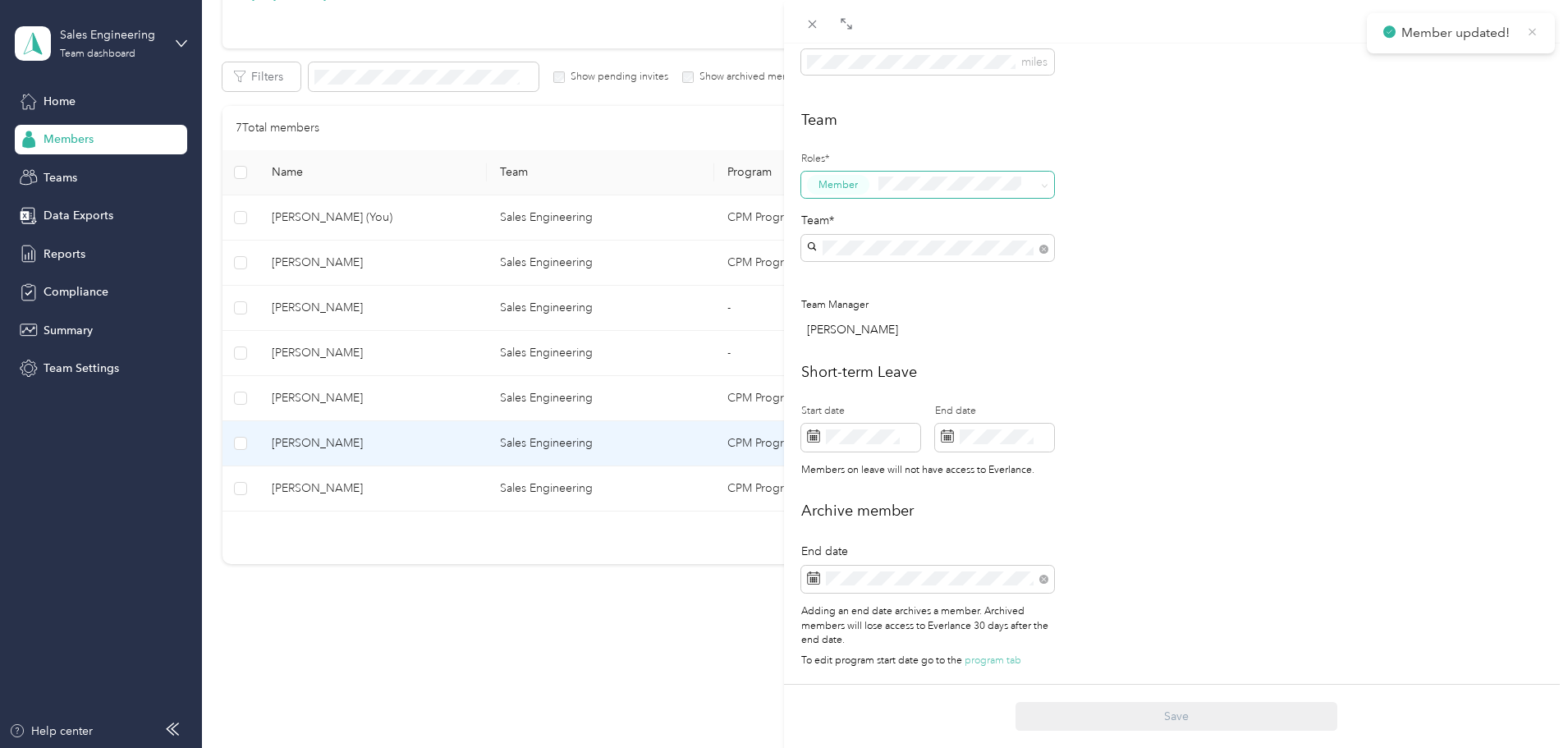
click at [1531, 32] on icon at bounding box center [1533, 32] width 12 height 15
click at [365, 331] on div "This member was archived on September 2, 2025 . They will lose access to Everla…" at bounding box center [784, 374] width 1568 height 748
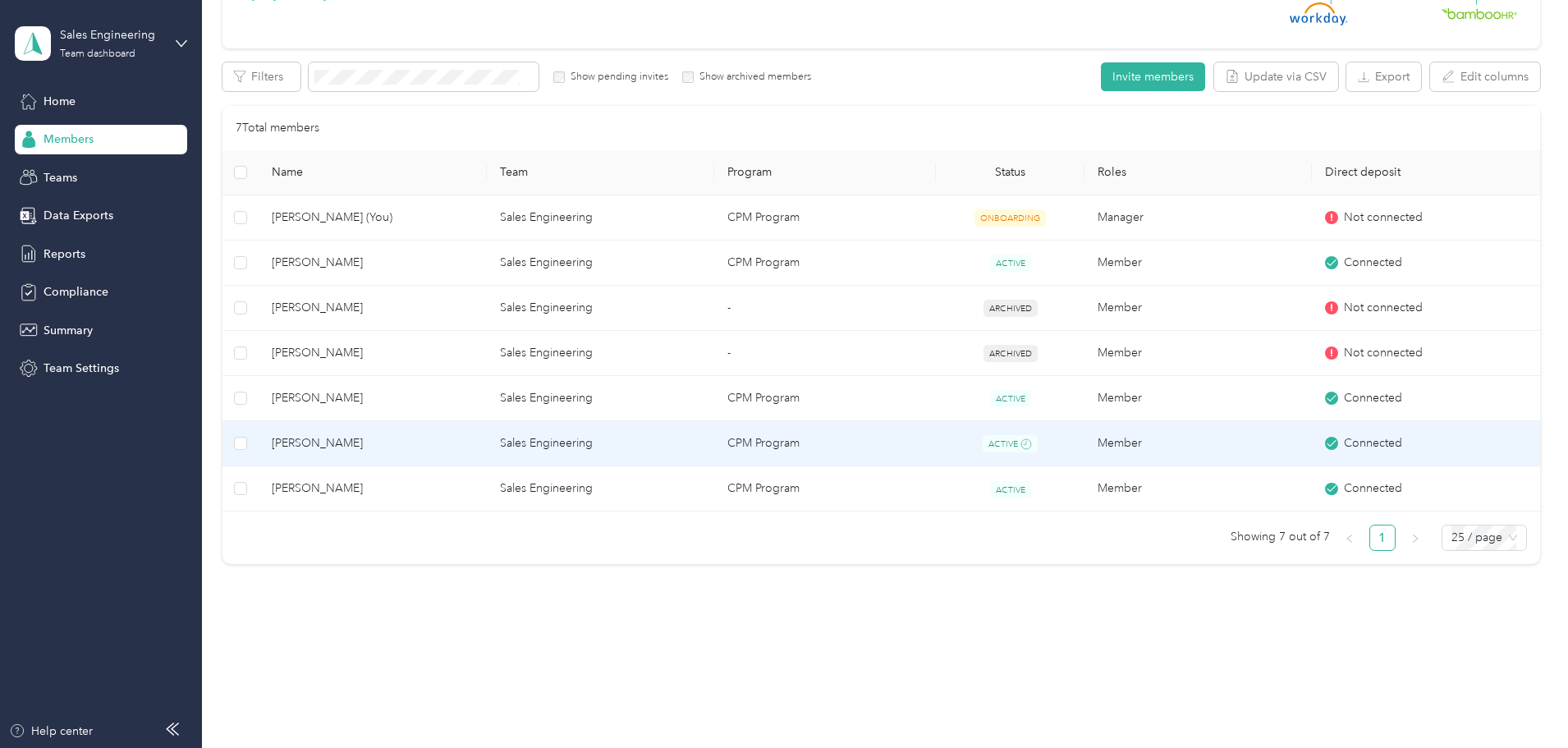
scroll to position [442, 0]
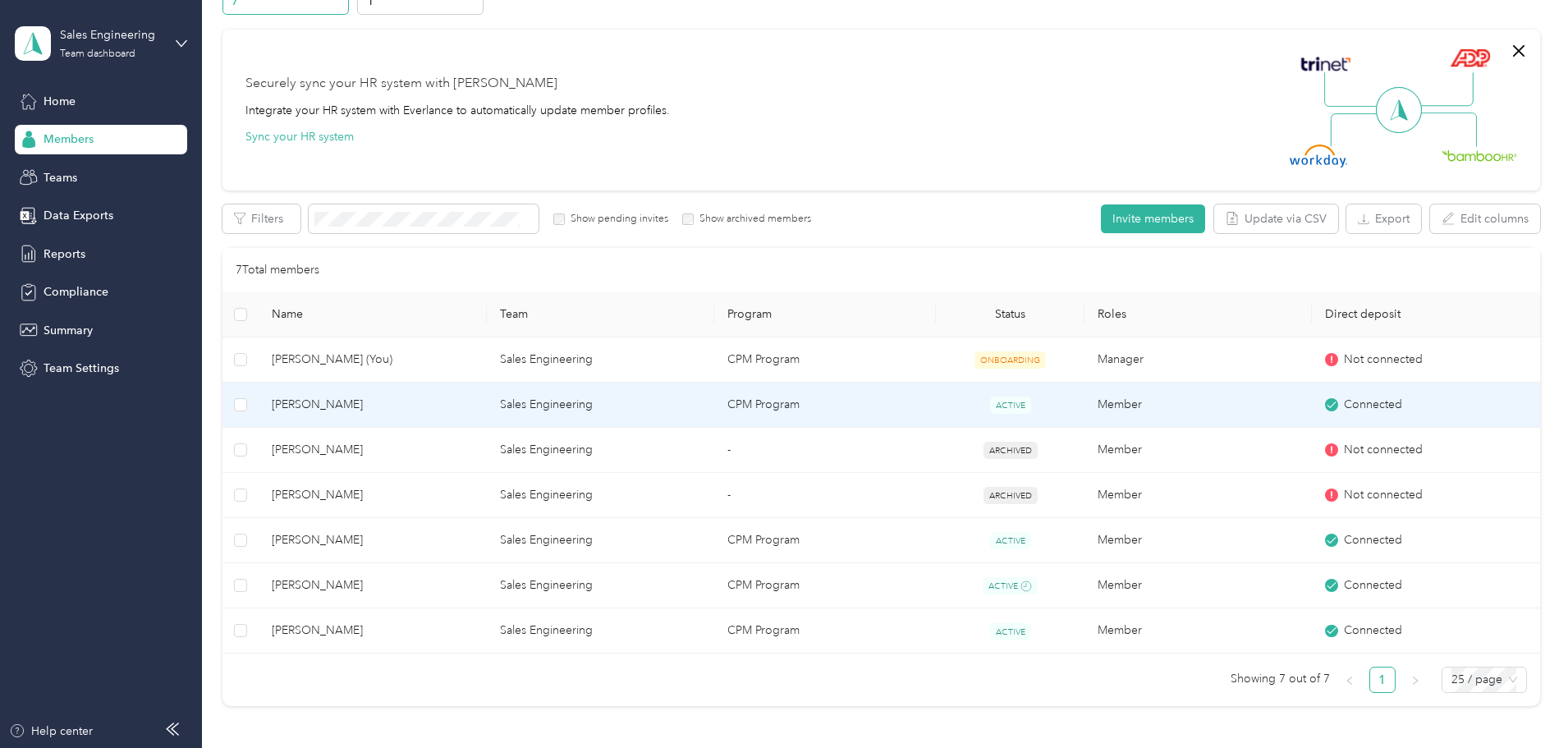
scroll to position [244, 0]
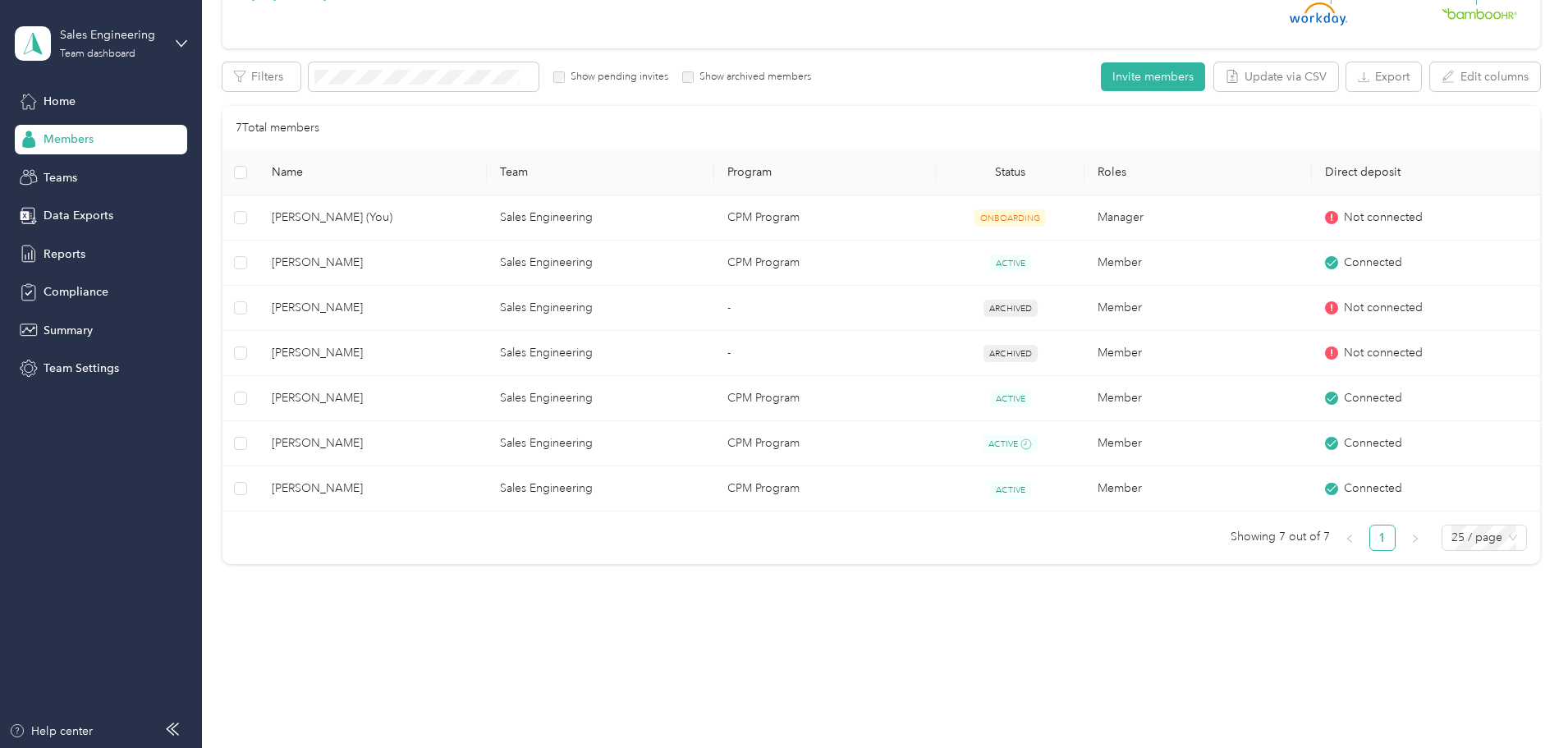
click at [931, 619] on div "Members All Members 7 Onboarding 1 NEW Securely sync your HR system with Everla…" at bounding box center [881, 212] width 1358 height 911
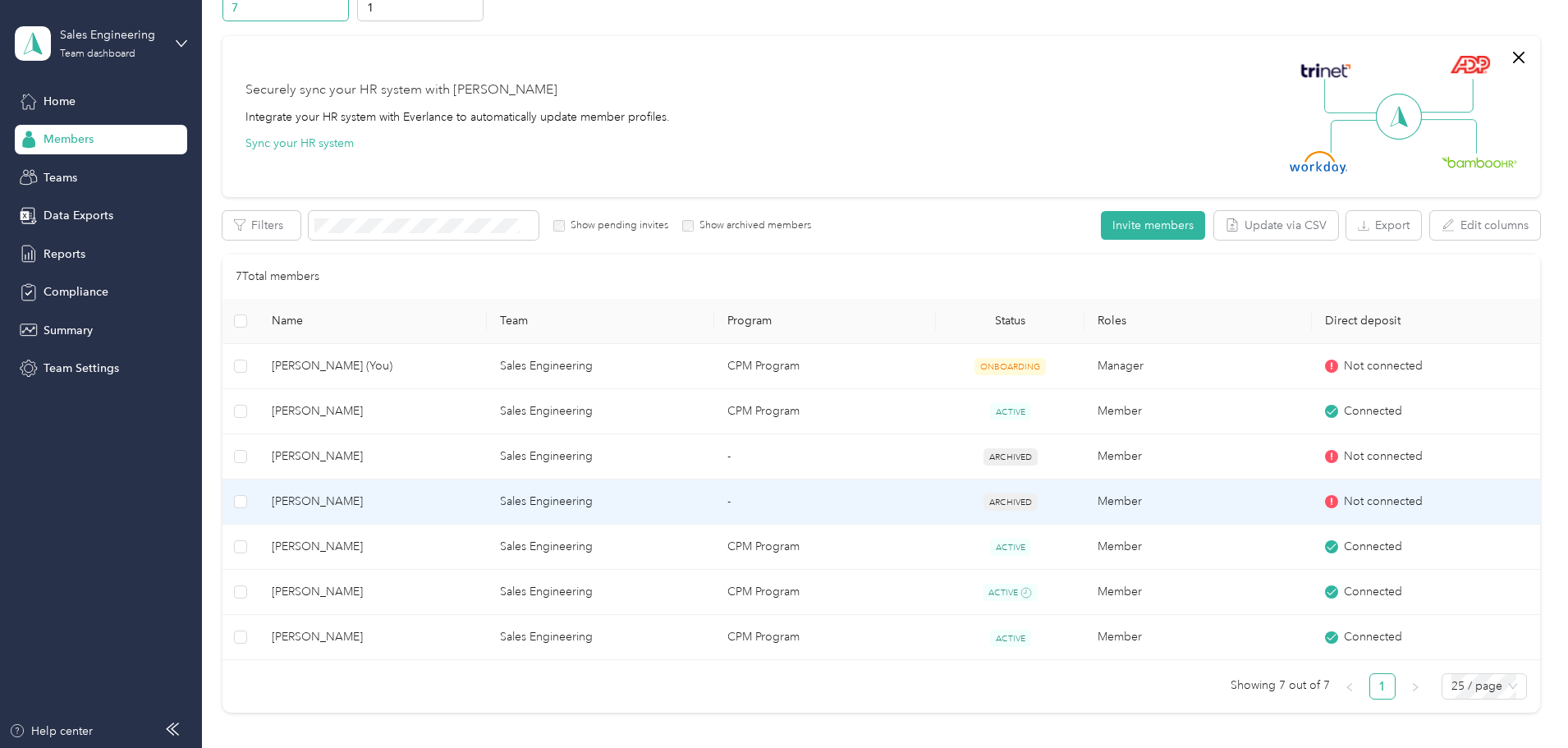
scroll to position [0, 0]
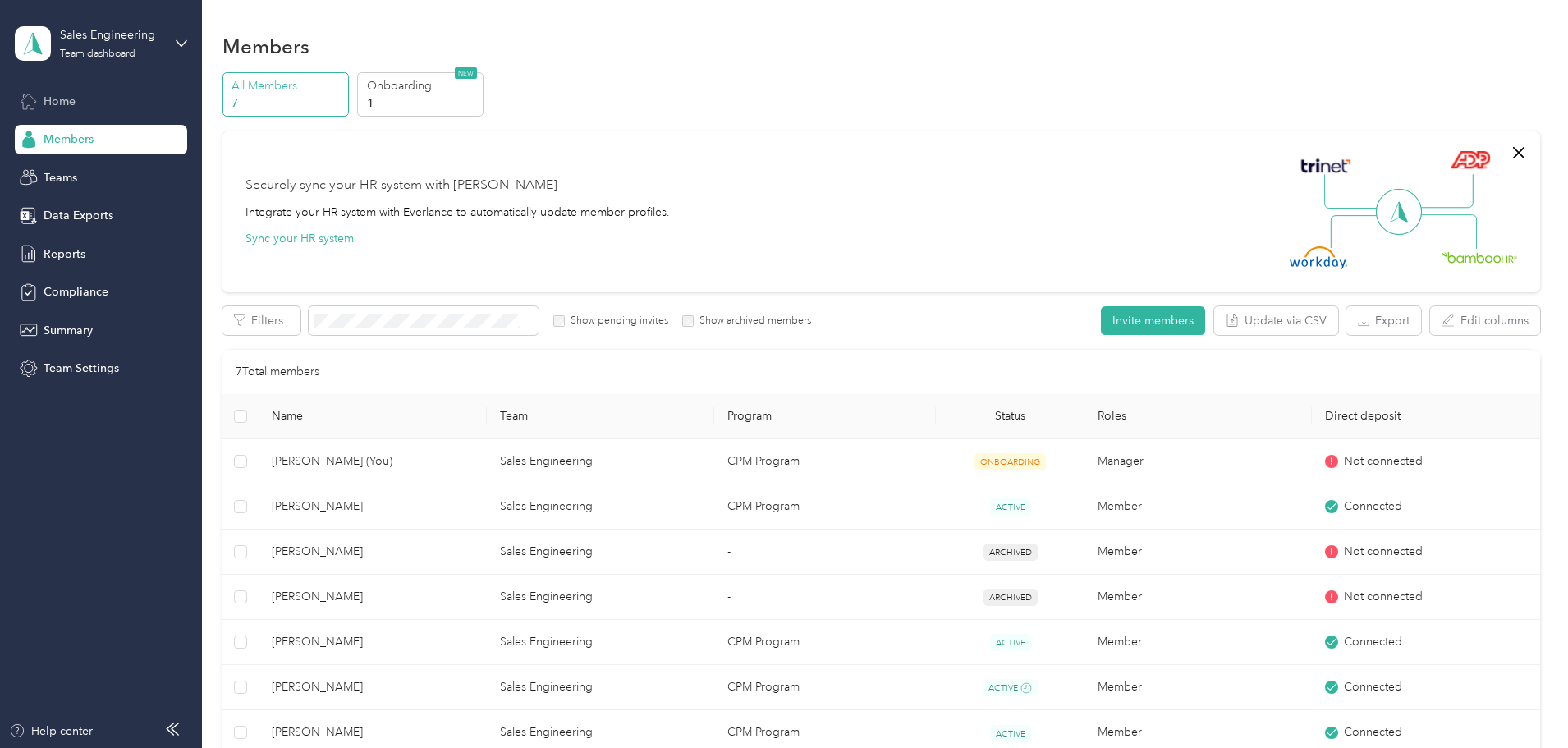
click at [82, 98] on div "Home" at bounding box center [101, 101] width 172 height 30
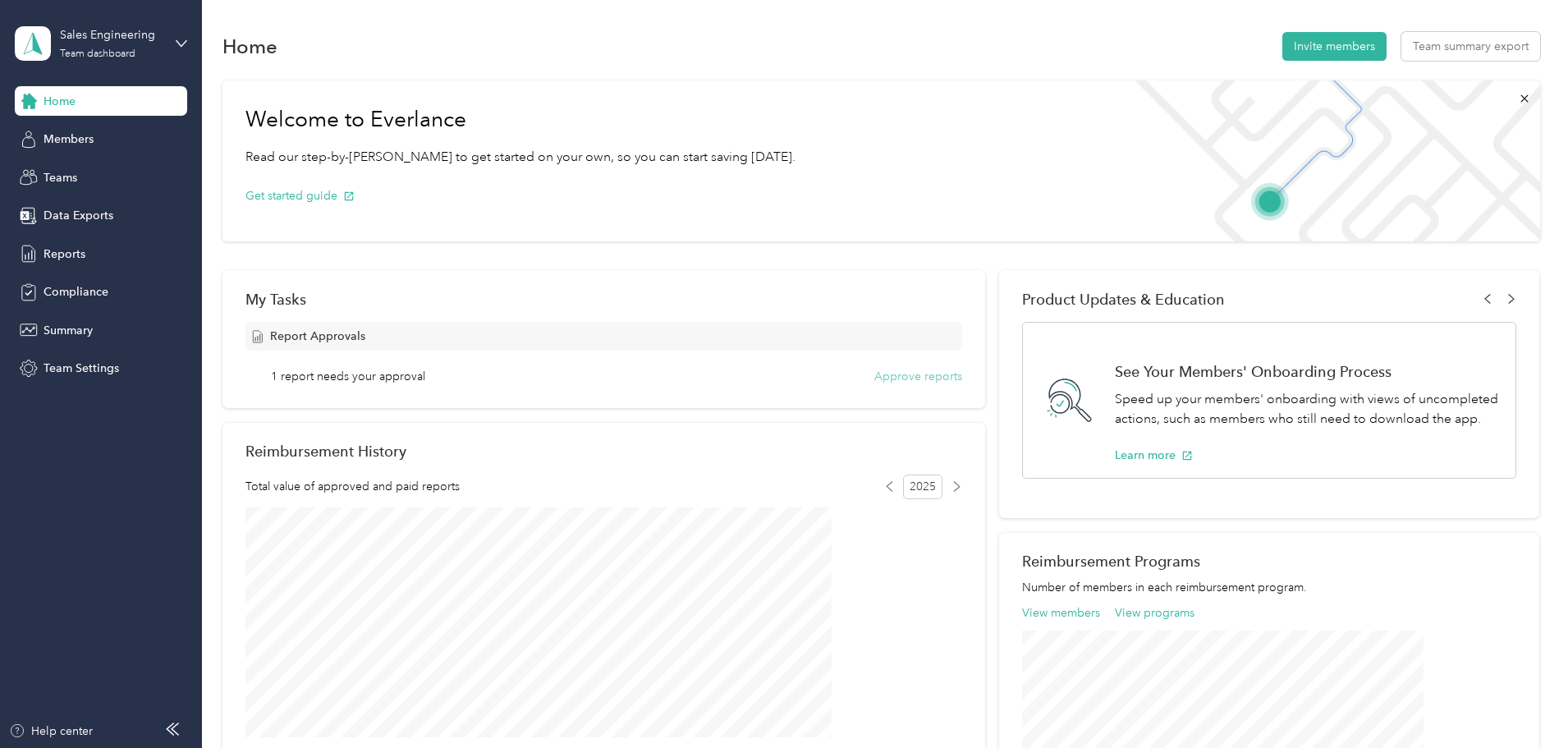
click at [899, 371] on button "Approve reports" at bounding box center [918, 377] width 88 height 18
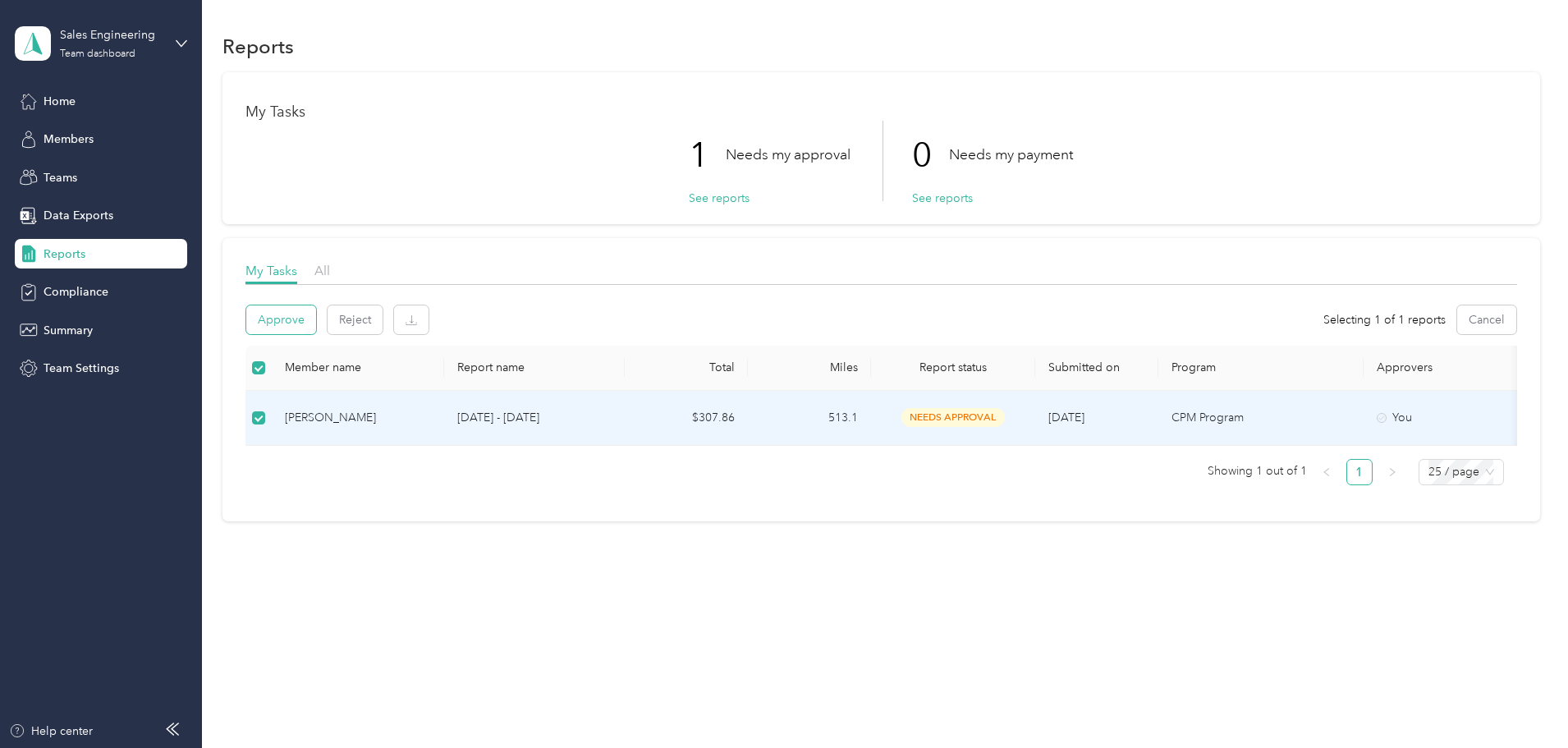
click at [316, 314] on button "Approve" at bounding box center [282, 320] width 70 height 29
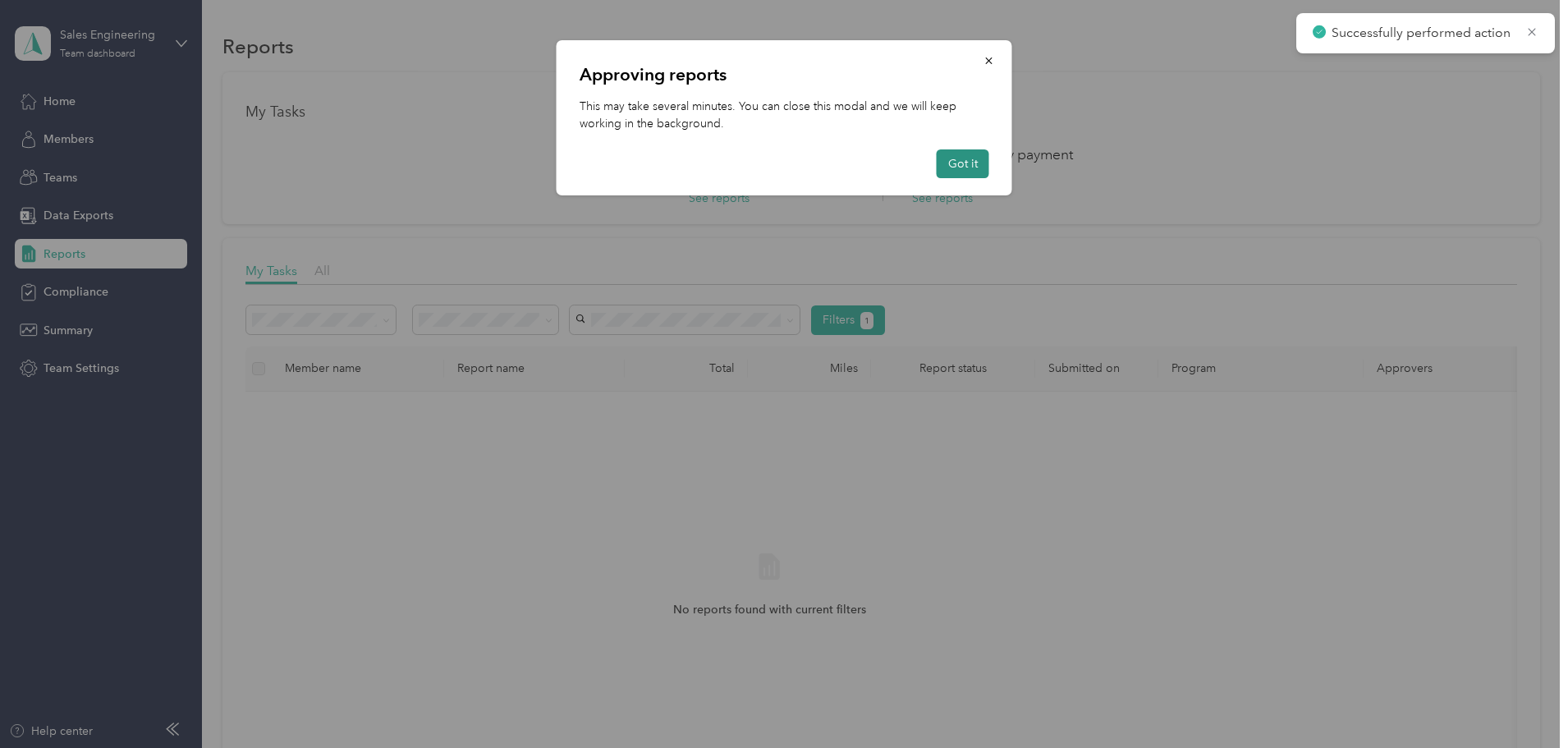
click at [960, 160] on button "Got it" at bounding box center [963, 163] width 53 height 29
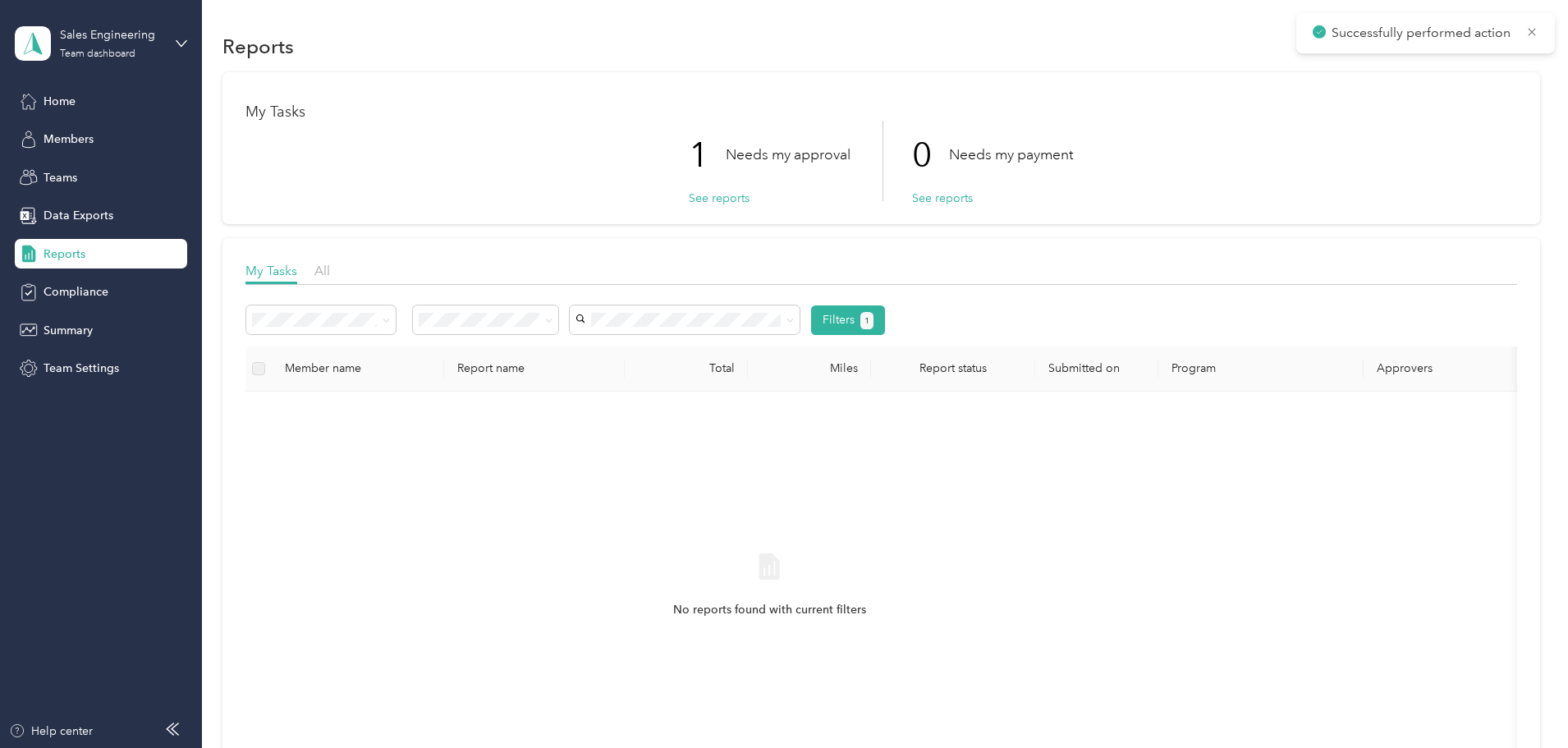
click at [314, 207] on div "My Tasks 1 Needs my approval See reports 0 Needs my payment See reports My Task…" at bounding box center [881, 452] width 1318 height 760
click at [68, 107] on span "Home" at bounding box center [60, 102] width 32 height 18
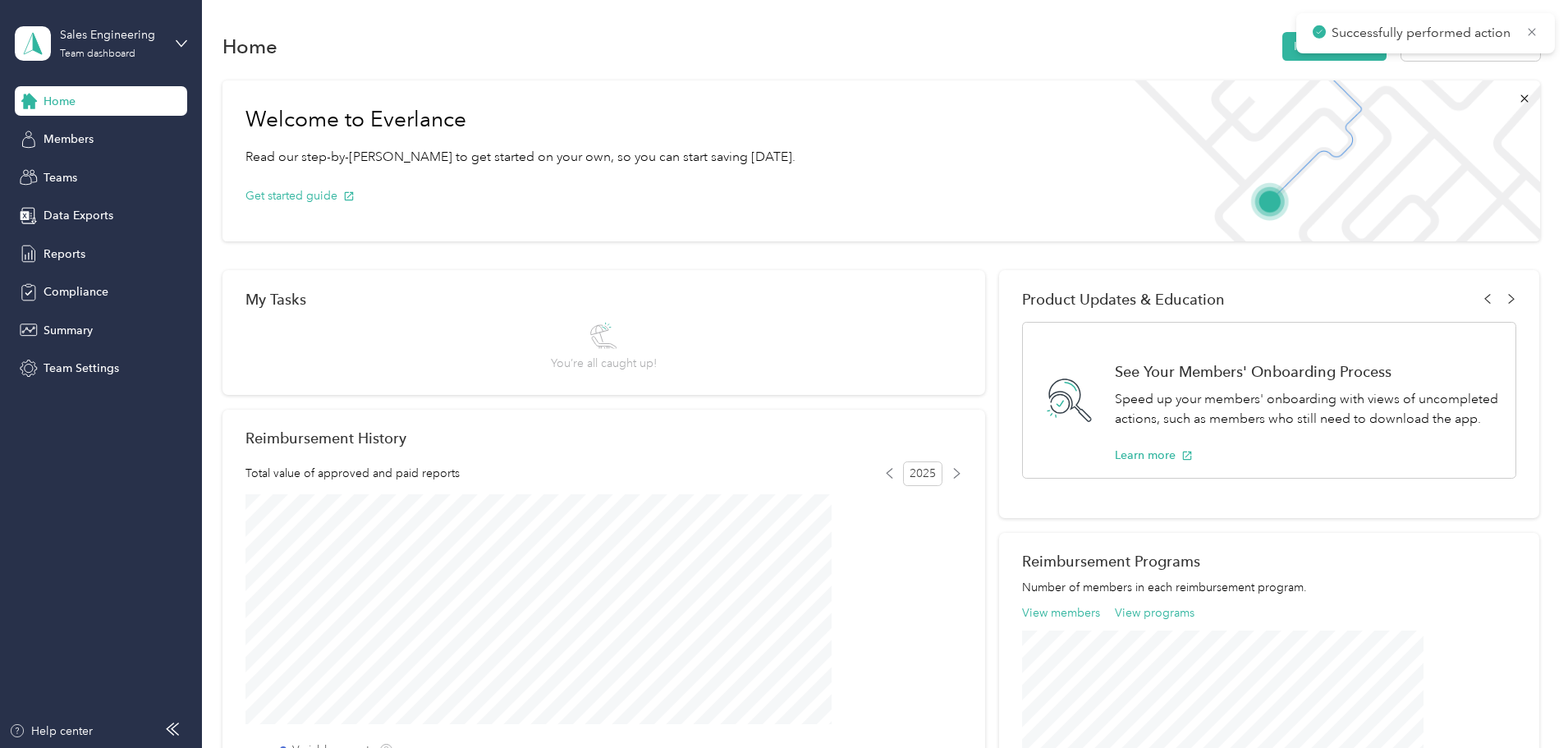
click at [294, 187] on div "Welcome to Everlance Read our step-by-[PERSON_NAME] to get started on your own,…" at bounding box center [881, 564] width 1318 height 984
